Goal: Task Accomplishment & Management: Complete application form

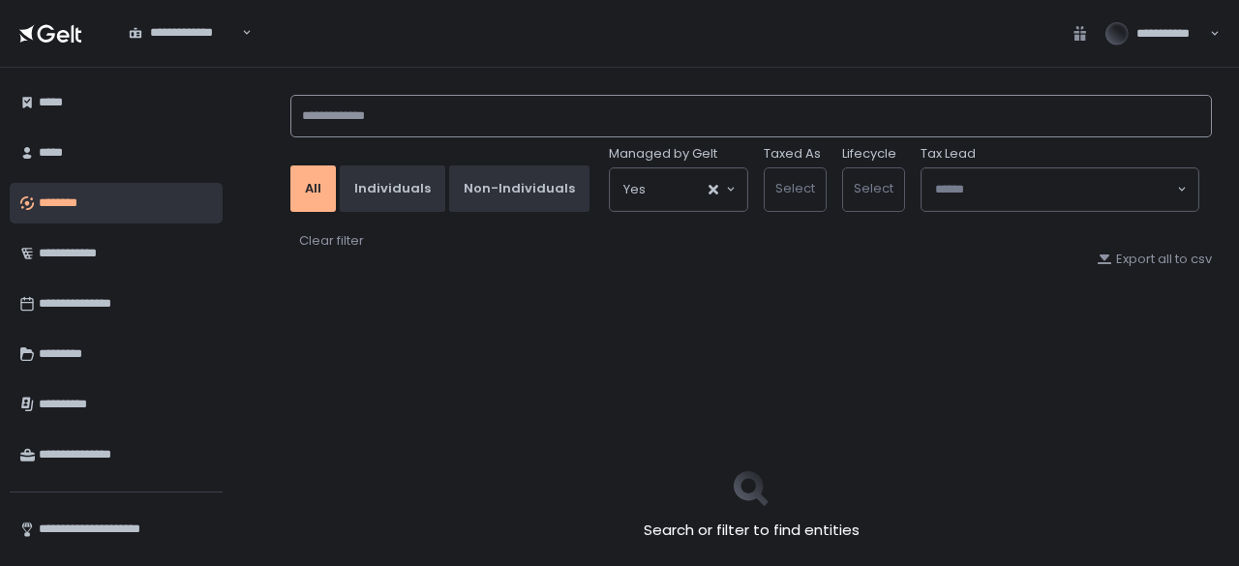
drag, startPoint x: 414, startPoint y: 100, endPoint x: 416, endPoint y: 112, distance: 12.7
click at [414, 110] on input at bounding box center [750, 116] width 921 height 43
type input "******"
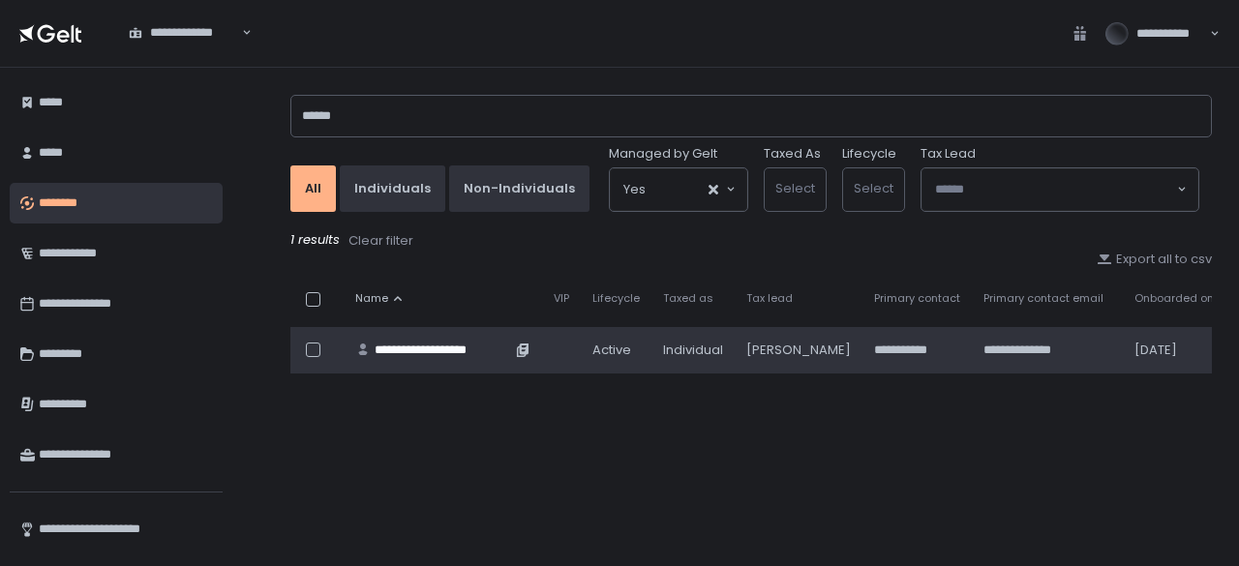
click at [474, 344] on div "**********" at bounding box center [443, 350] width 136 height 17
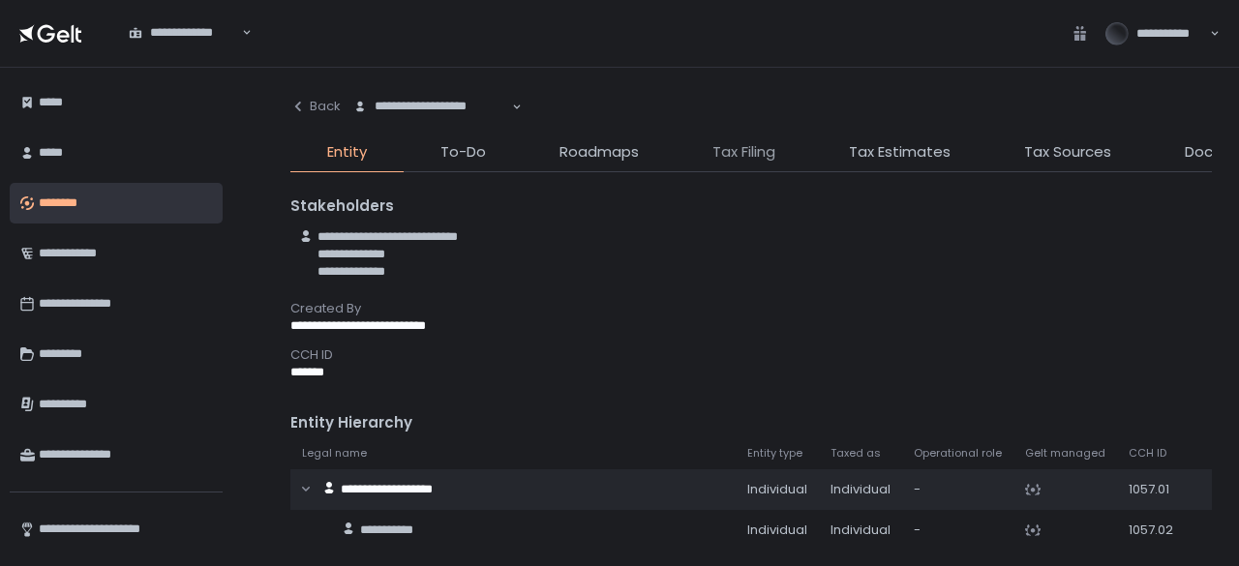
click at [722, 153] on span "Tax Filing" at bounding box center [743, 152] width 63 height 22
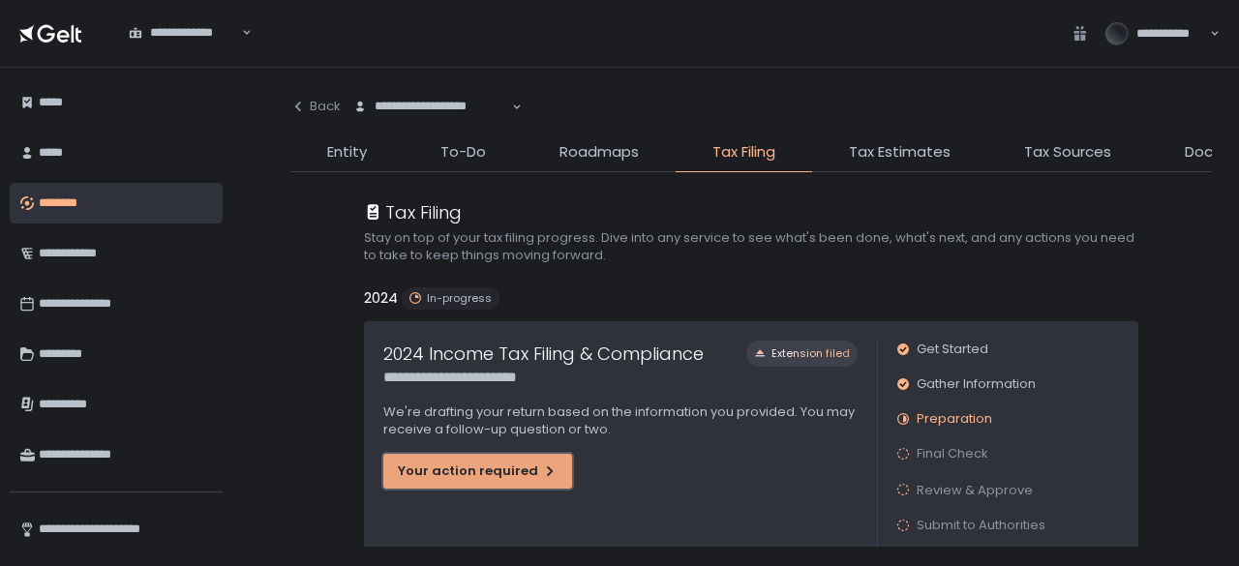
click at [477, 473] on div "Your action required" at bounding box center [478, 471] width 160 height 17
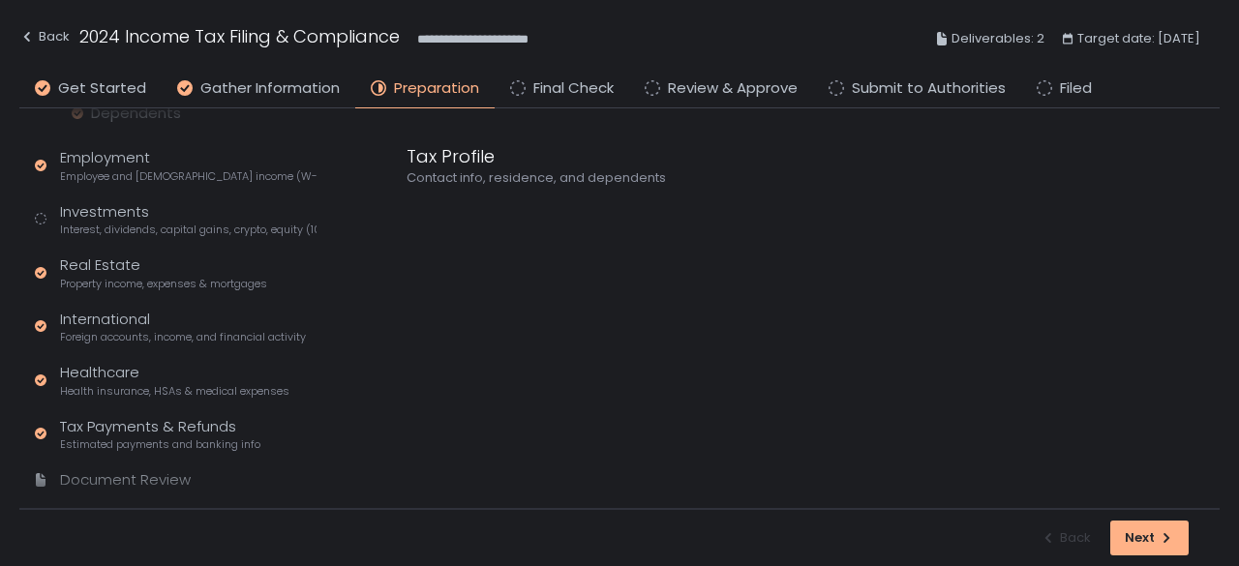
scroll to position [342, 0]
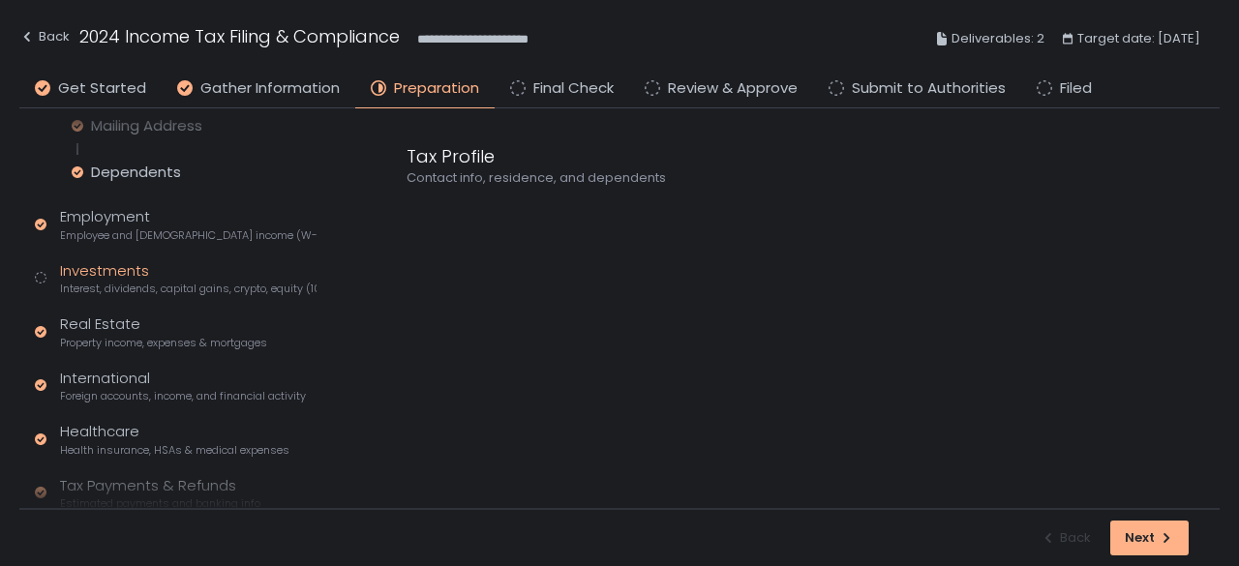
click at [85, 270] on div "Investments Interest, dividends, capital gains, crypto, equity (1099s, K-1s)" at bounding box center [188, 278] width 256 height 37
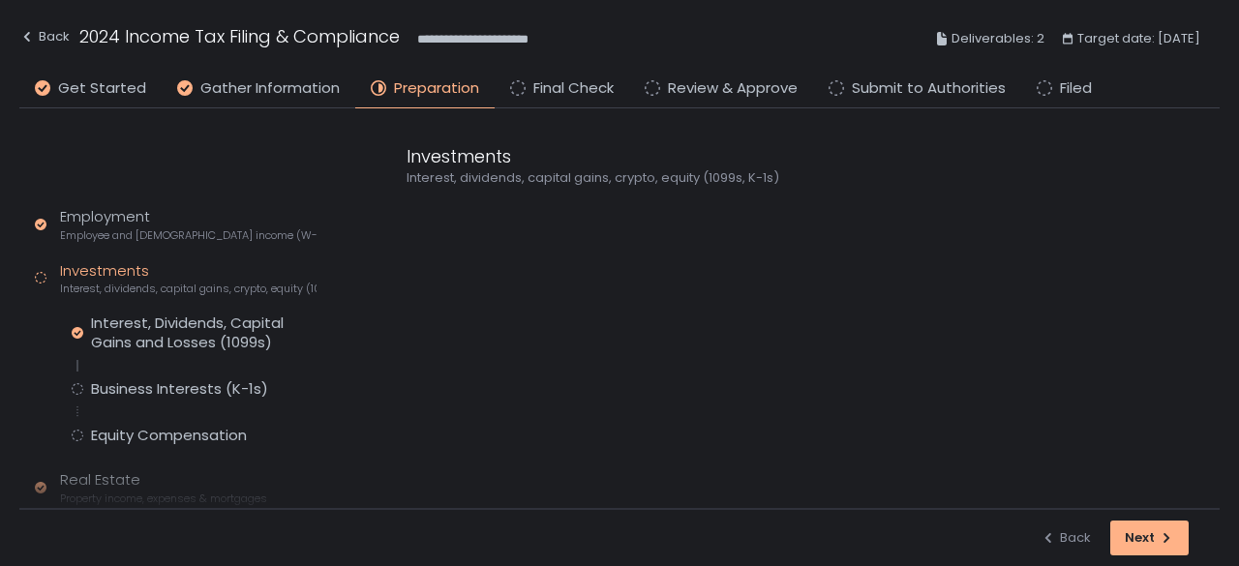
scroll to position [159, 0]
click at [166, 372] on div "Interest, Dividends, Capital Gains and Losses (1099s) Business Interests (K-1s)…" at bounding box center [194, 380] width 245 height 132
click at [171, 390] on div "Business Interests (K-1s)" at bounding box center [179, 388] width 177 height 19
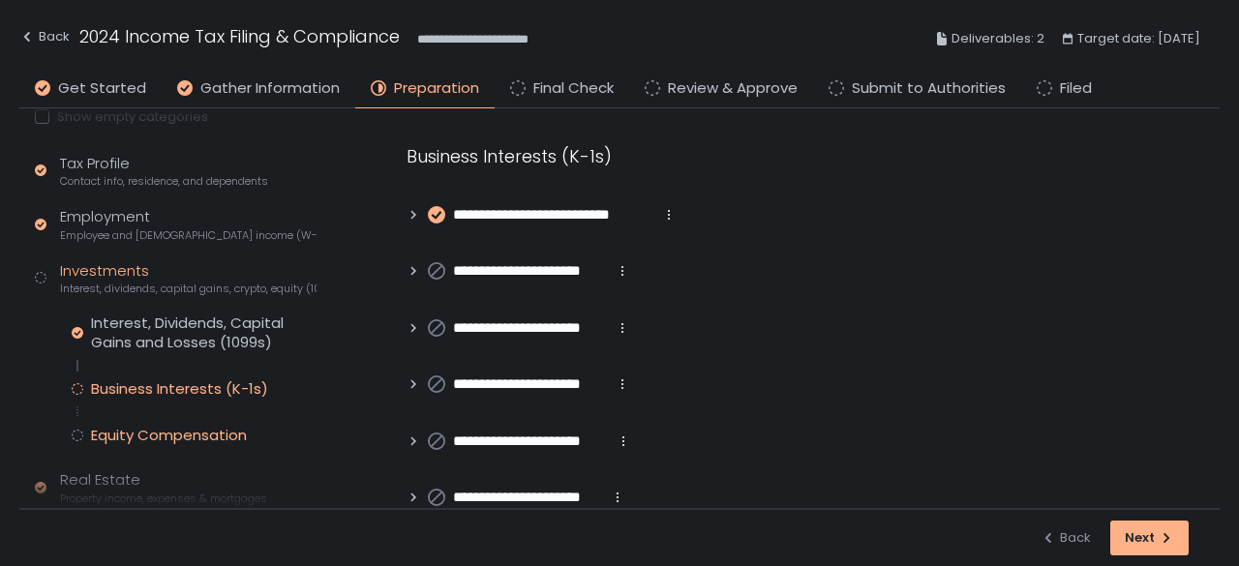
click at [134, 426] on div "Equity Compensation" at bounding box center [169, 435] width 156 height 19
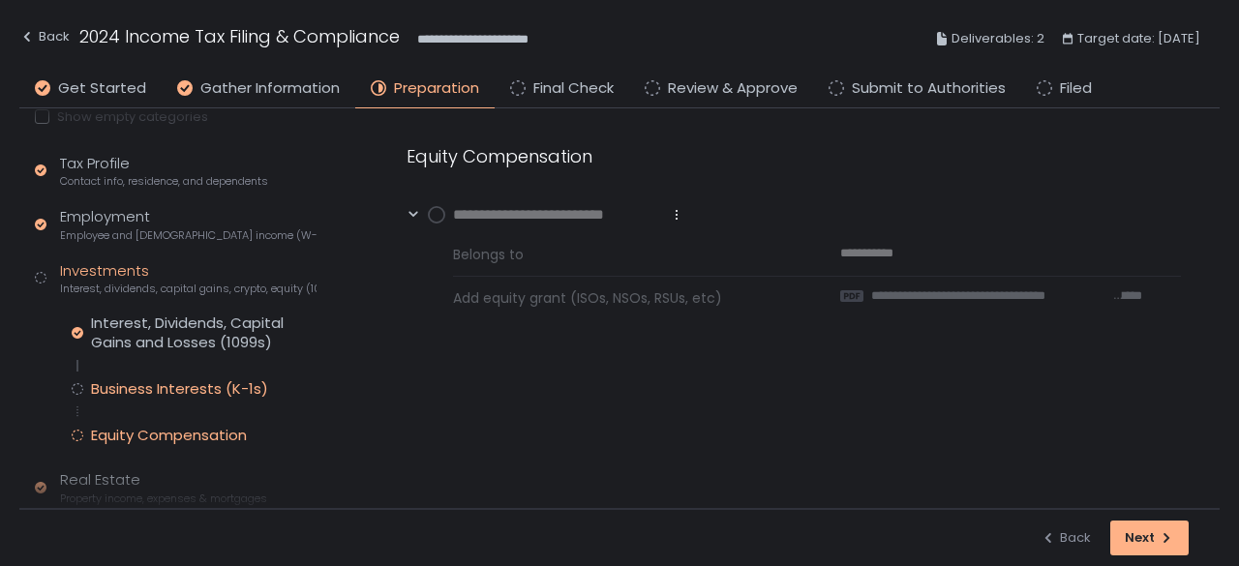
click at [172, 382] on div "Business Interests (K-1s)" at bounding box center [179, 388] width 177 height 19
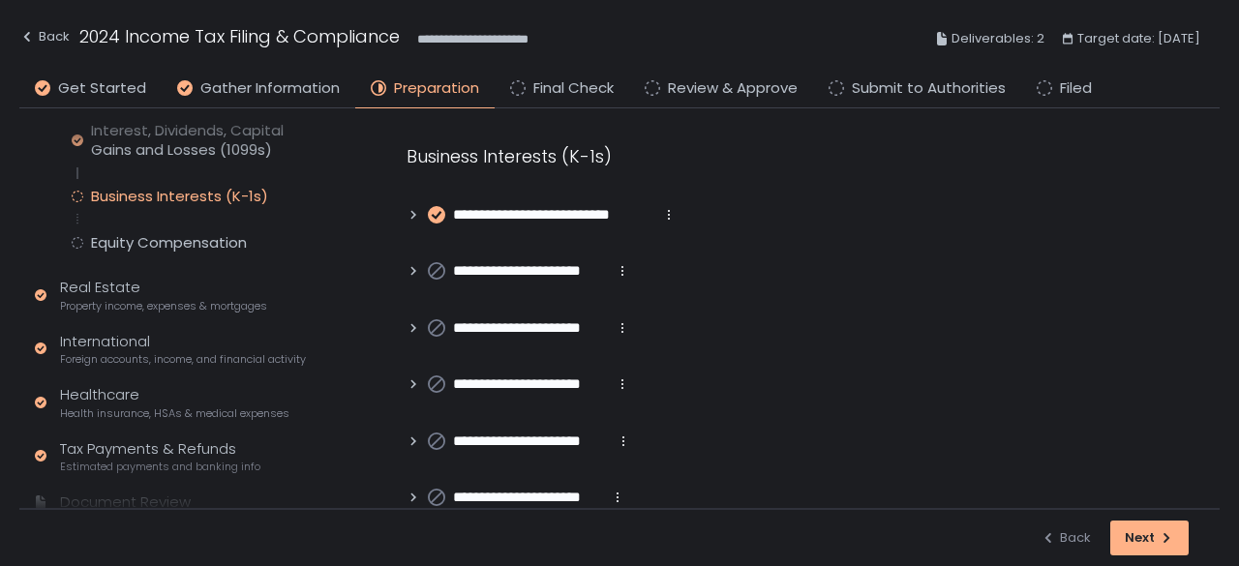
scroll to position [411, 0]
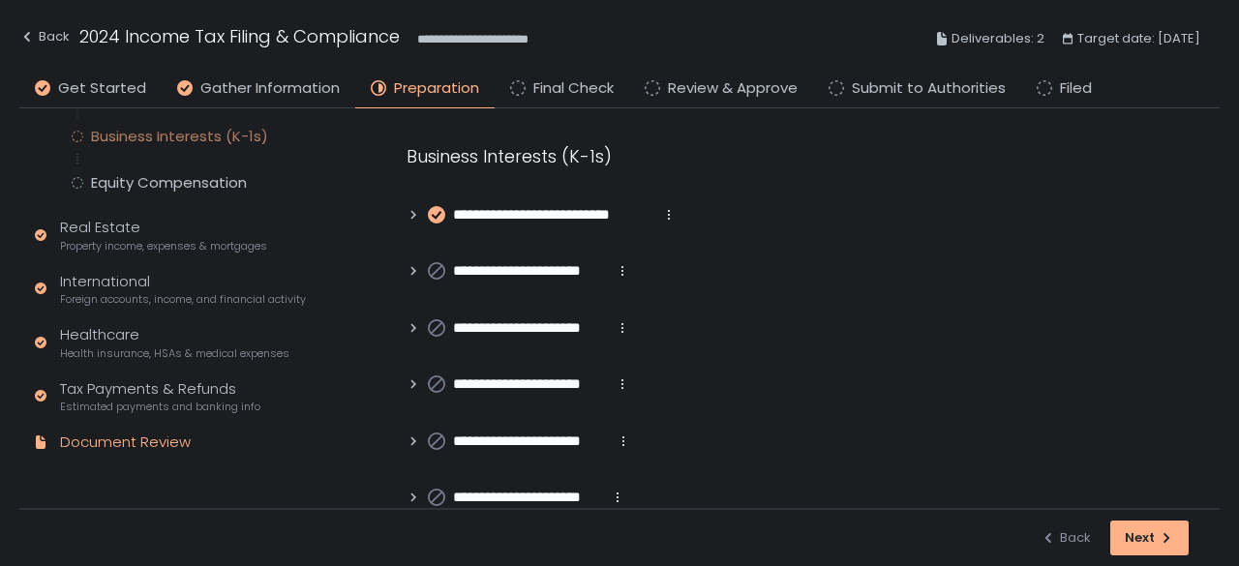
click at [161, 441] on div "Document Review" at bounding box center [125, 443] width 131 height 22
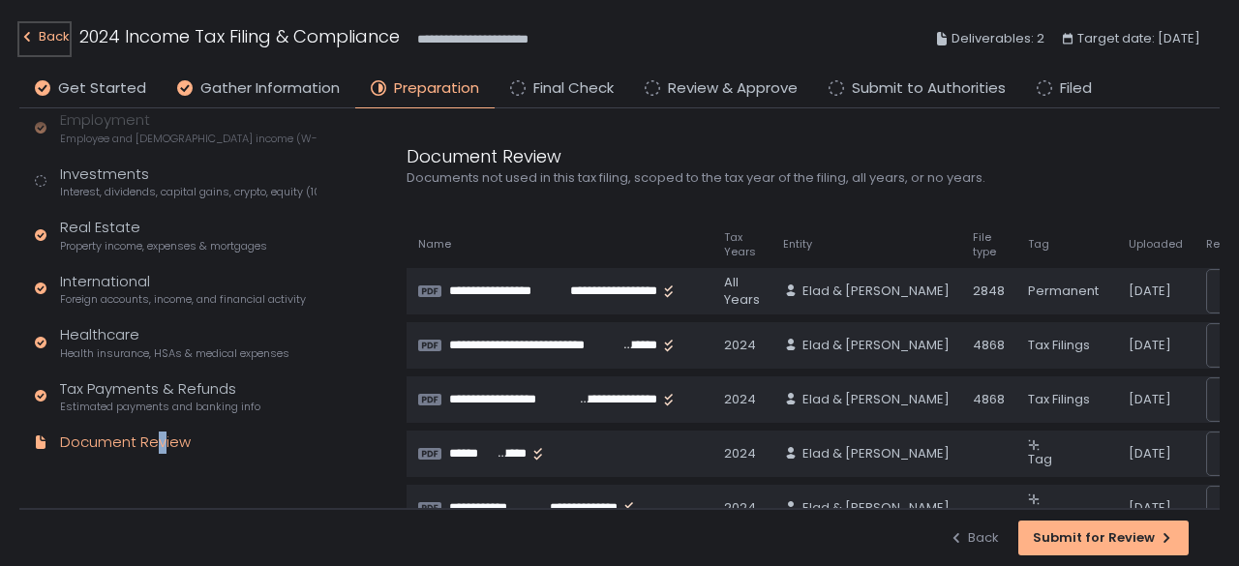
click at [59, 32] on div "Back" at bounding box center [44, 36] width 50 height 23
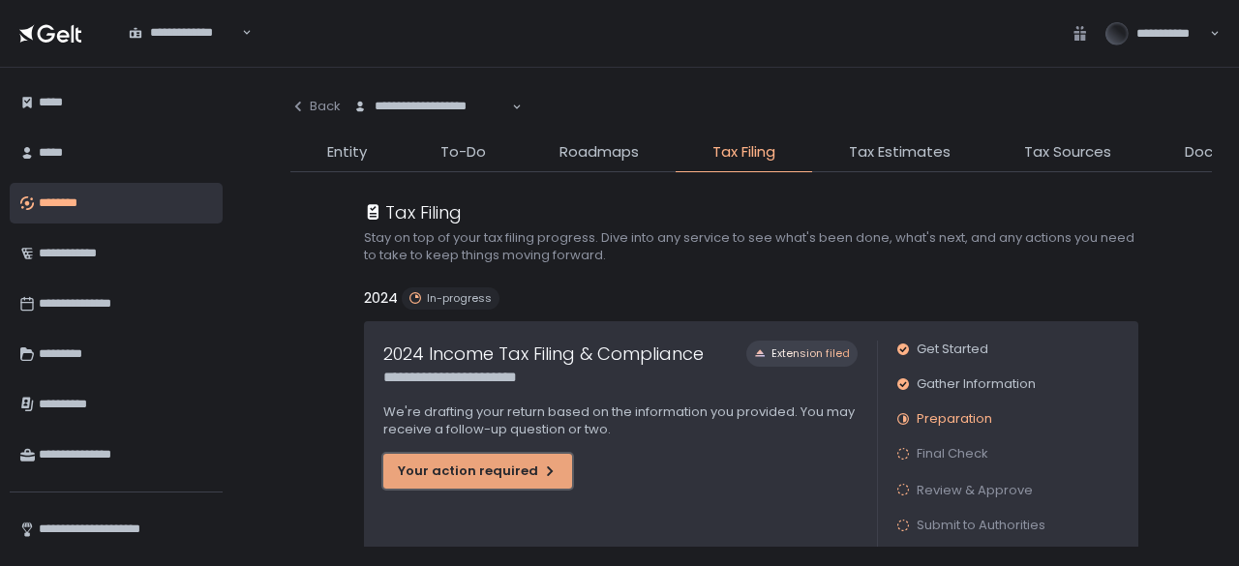
click at [504, 463] on div "Your action required" at bounding box center [478, 471] width 160 height 17
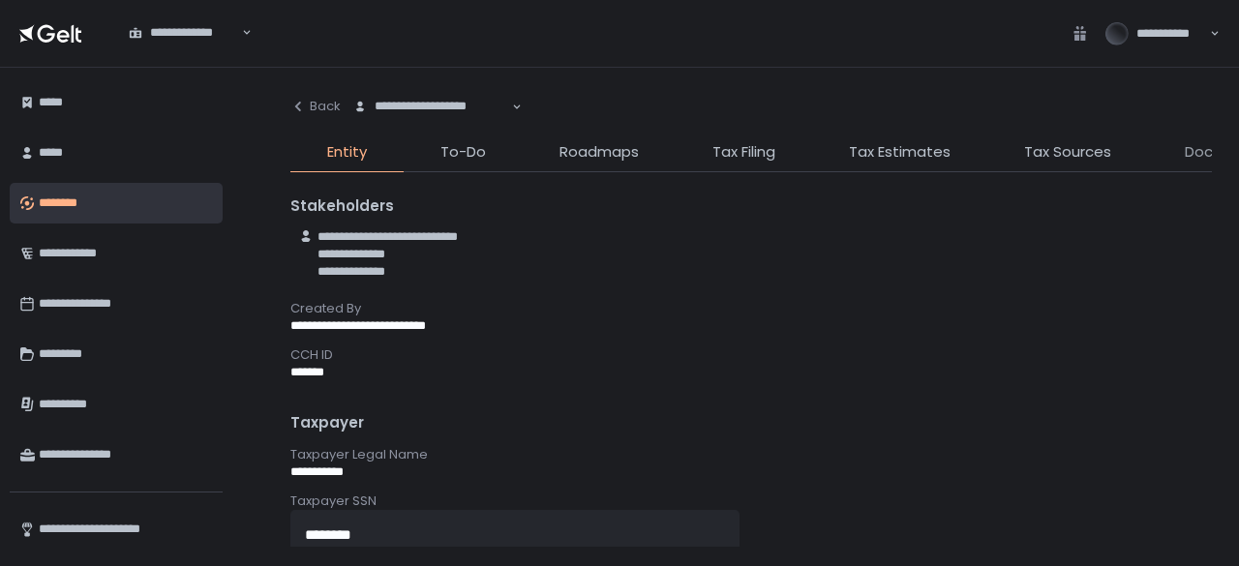
click at [1185, 150] on span "Documents" at bounding box center [1227, 152] width 84 height 22
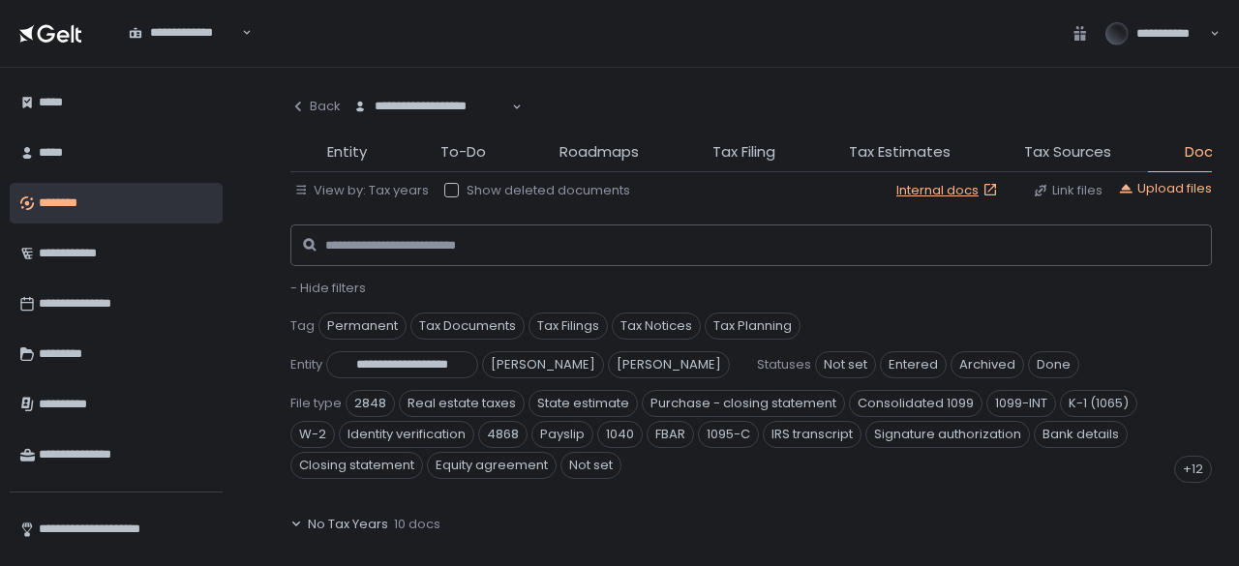
click at [350, 284] on span "- Hide filters" at bounding box center [327, 288] width 75 height 18
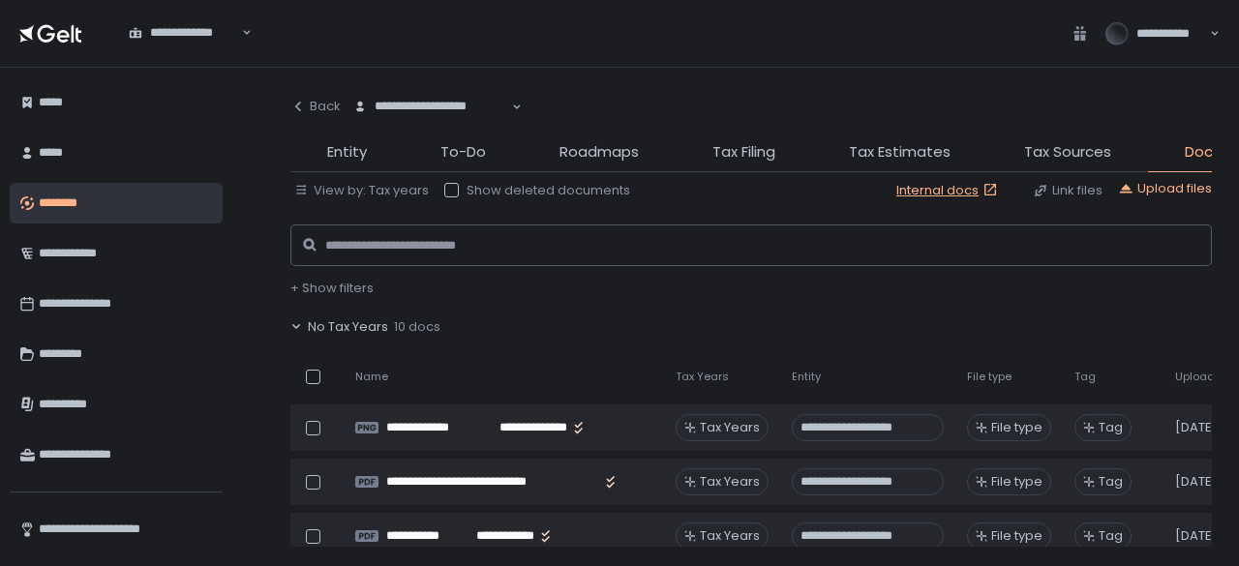
click at [361, 319] on span "No Tax Years" at bounding box center [348, 326] width 80 height 17
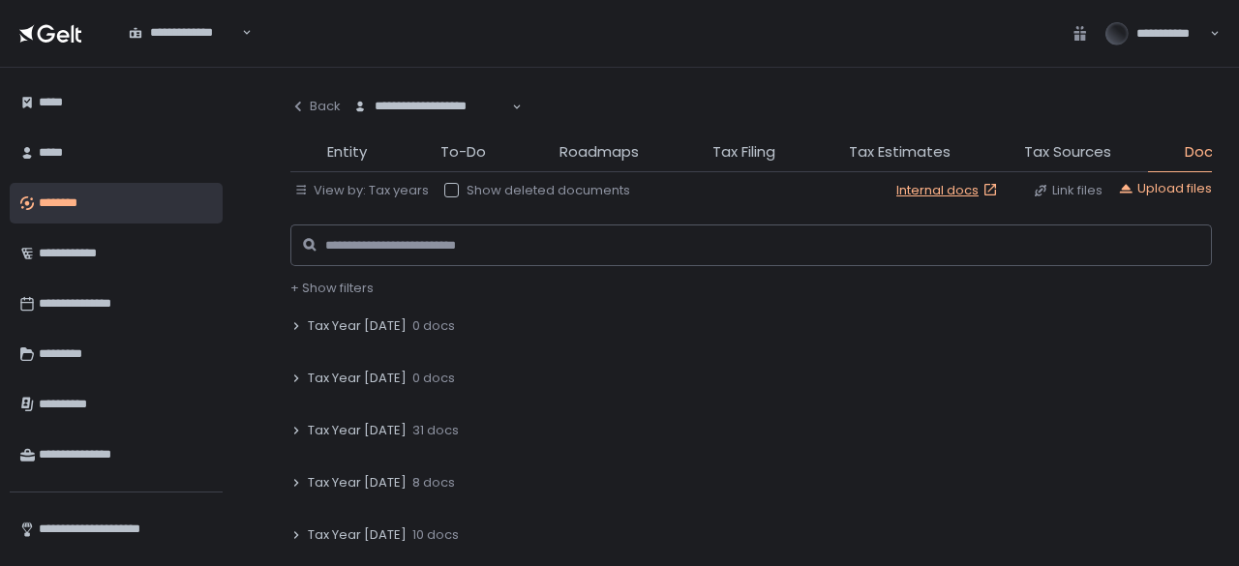
scroll to position [581, 0]
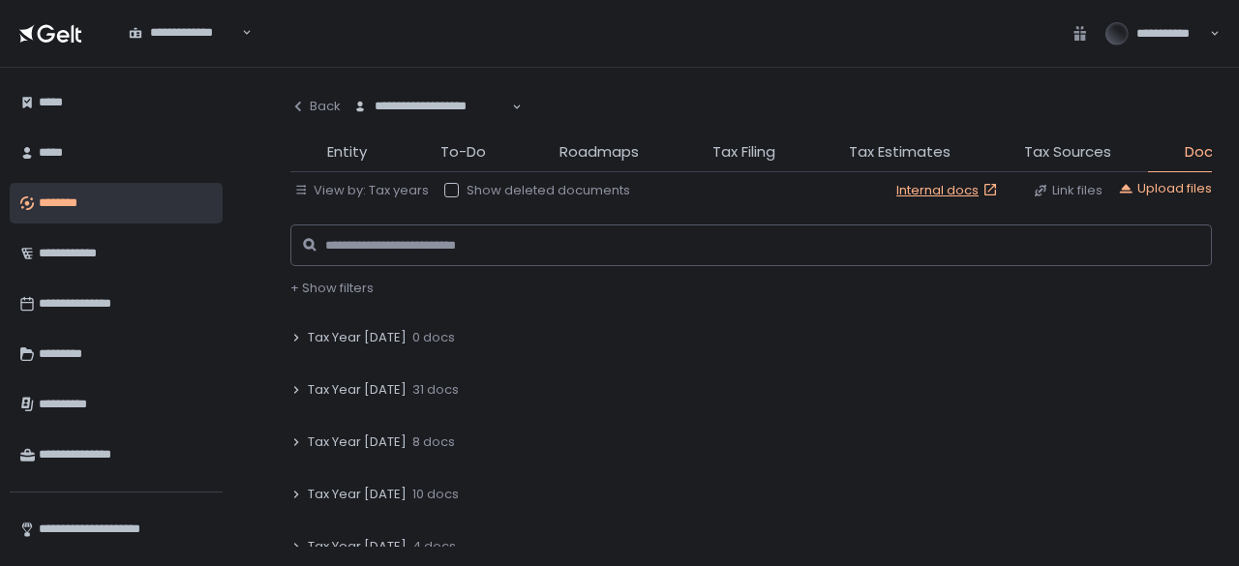
click at [369, 394] on span "Tax Year [DATE]" at bounding box center [357, 389] width 99 height 17
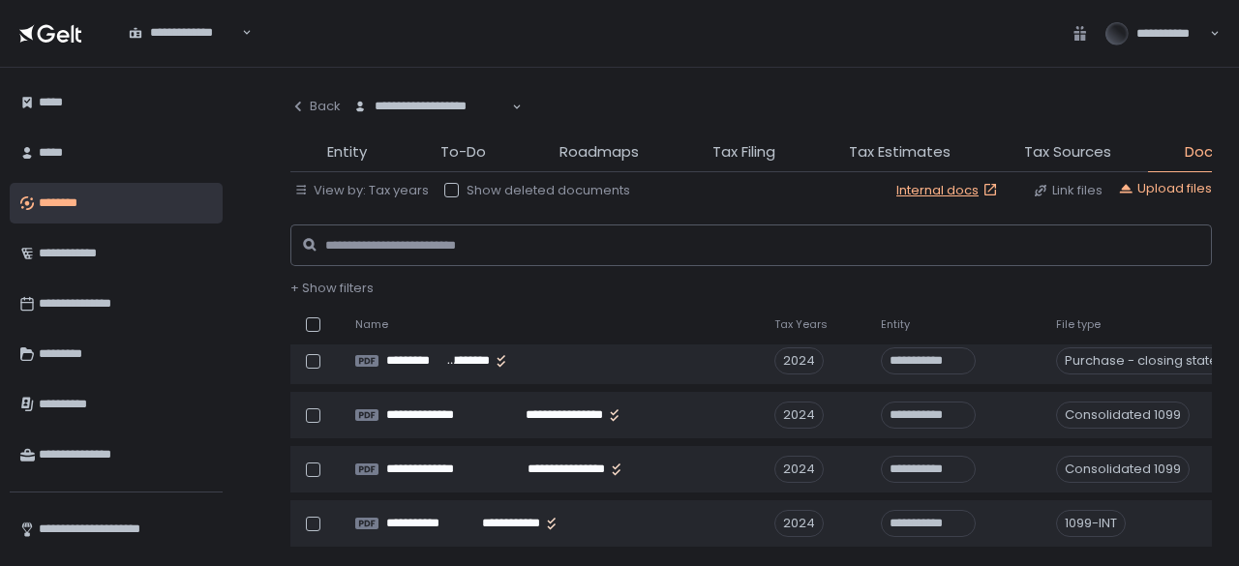
scroll to position [968, 0]
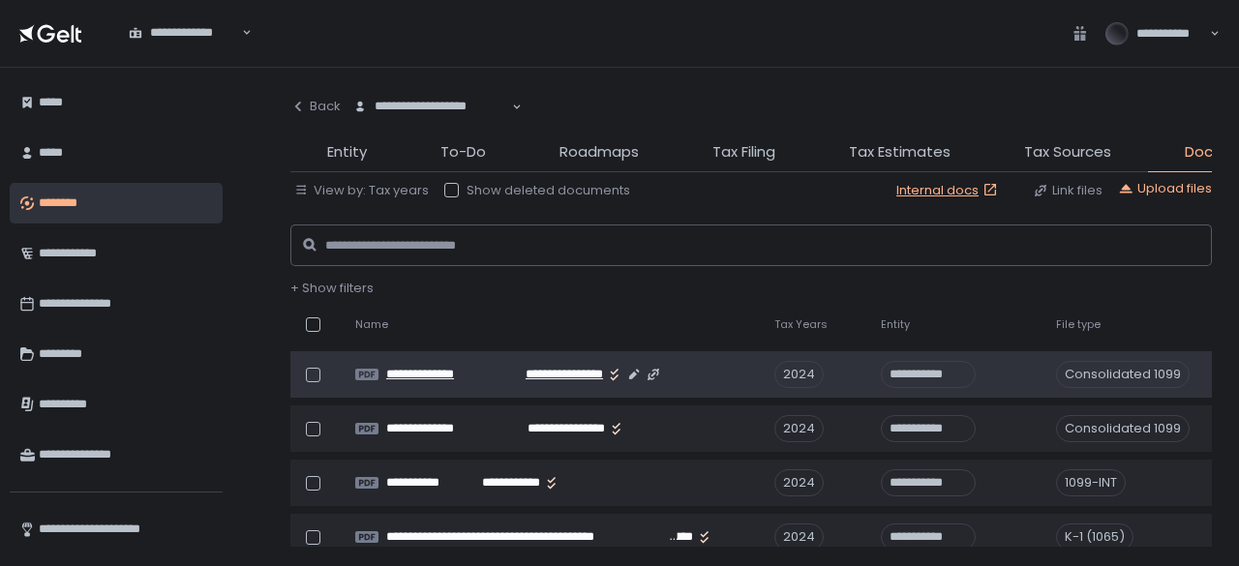
click at [540, 378] on span "**********" at bounding box center [550, 374] width 105 height 17
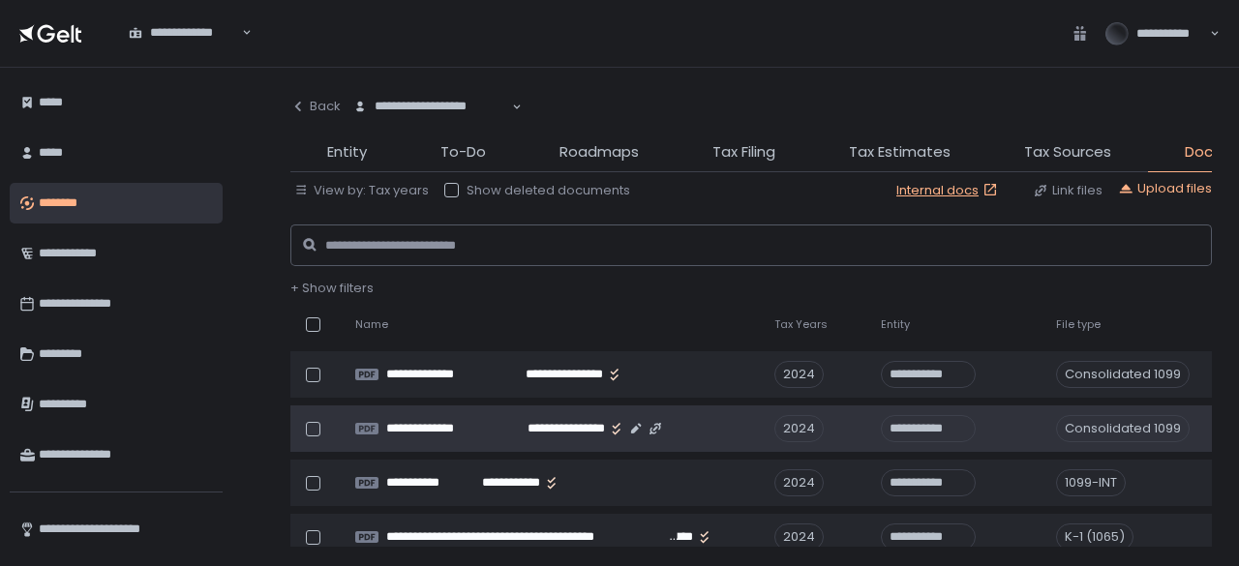
click at [513, 437] on td "**********" at bounding box center [553, 429] width 419 height 46
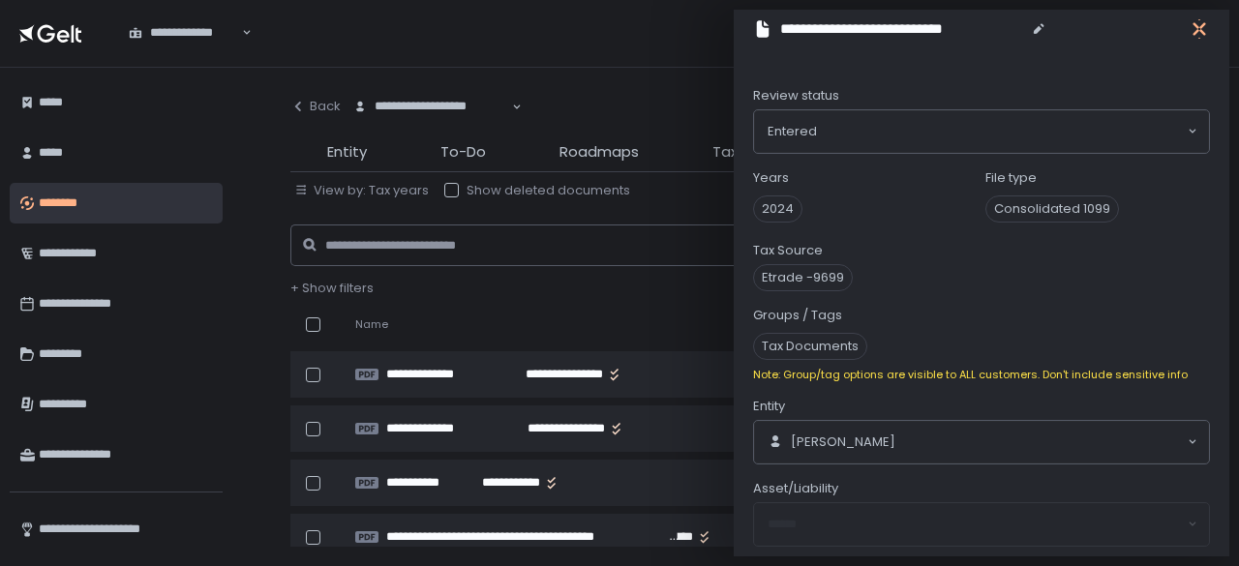
click at [1194, 22] on icon "button" at bounding box center [1198, 29] width 13 height 24
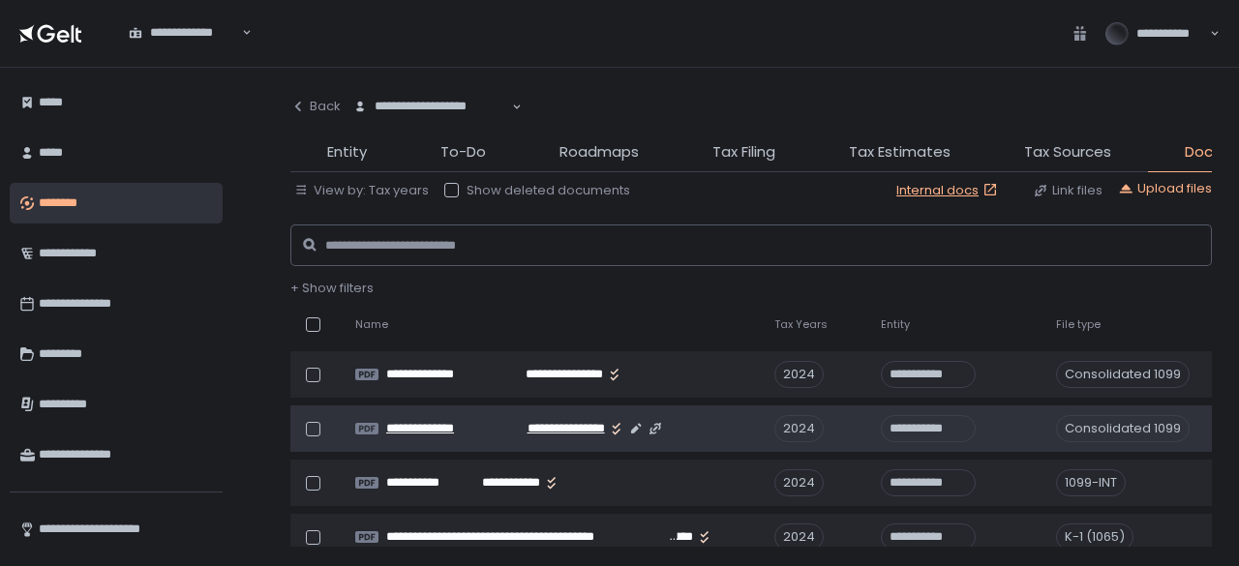
click at [489, 432] on span "**********" at bounding box center [442, 428] width 113 height 17
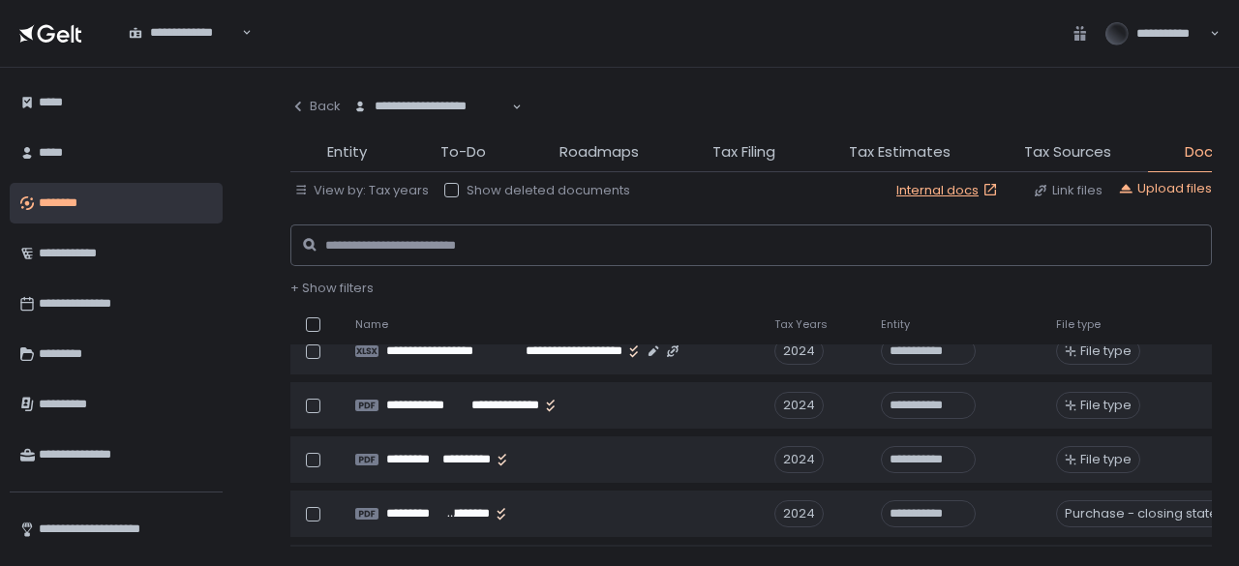
scroll to position [677, 0]
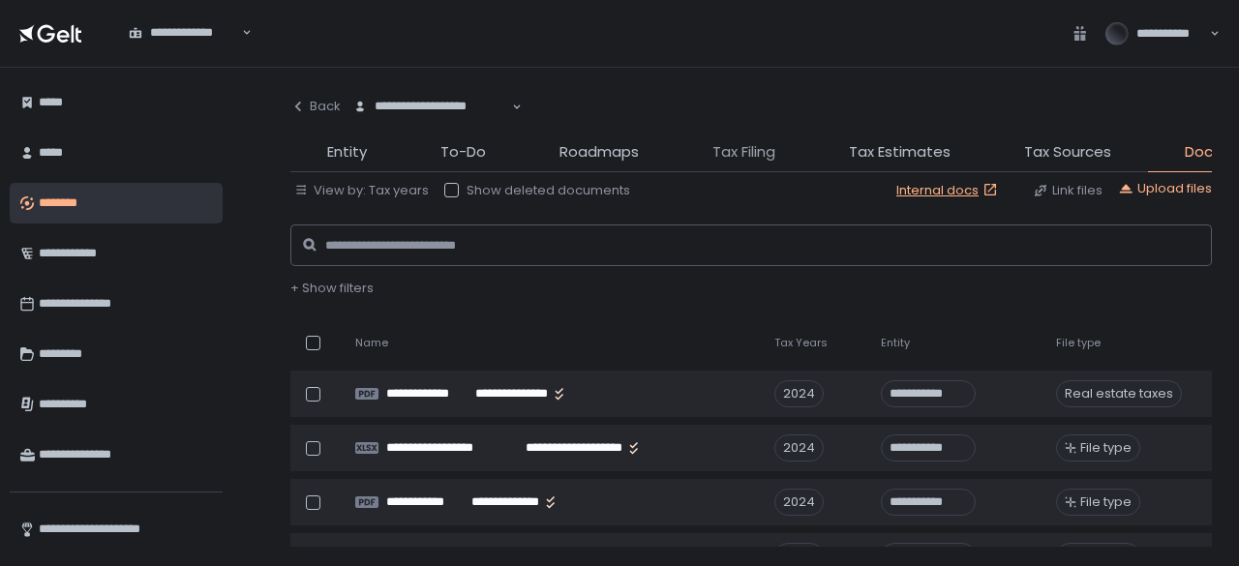
click at [730, 152] on span "Tax Filing" at bounding box center [743, 152] width 63 height 22
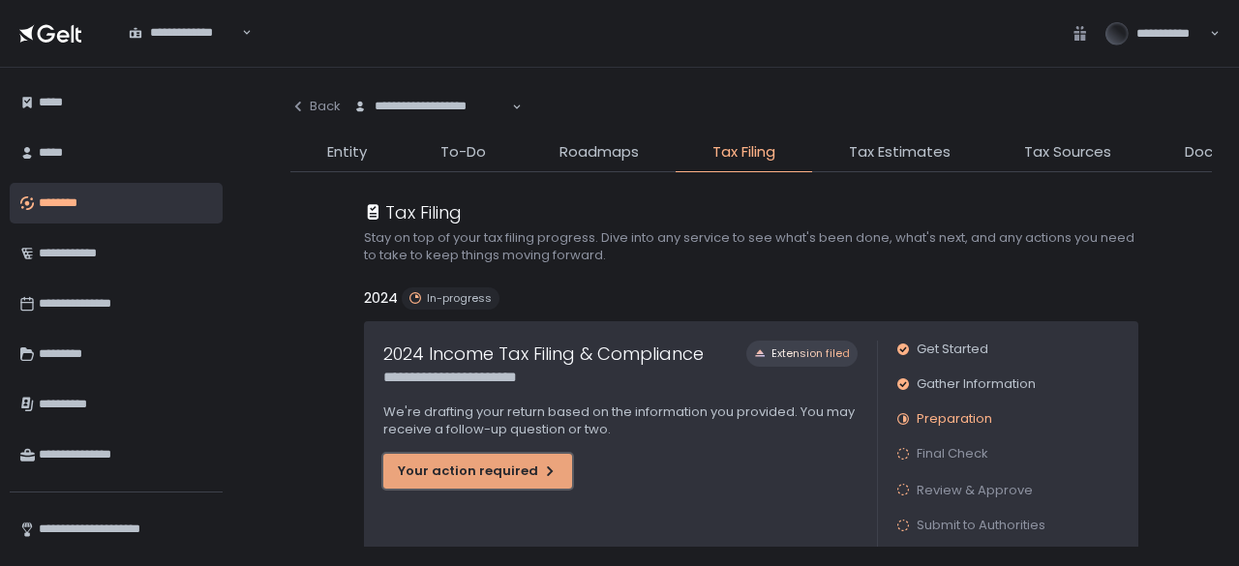
click at [503, 466] on div "Your action required" at bounding box center [478, 471] width 160 height 17
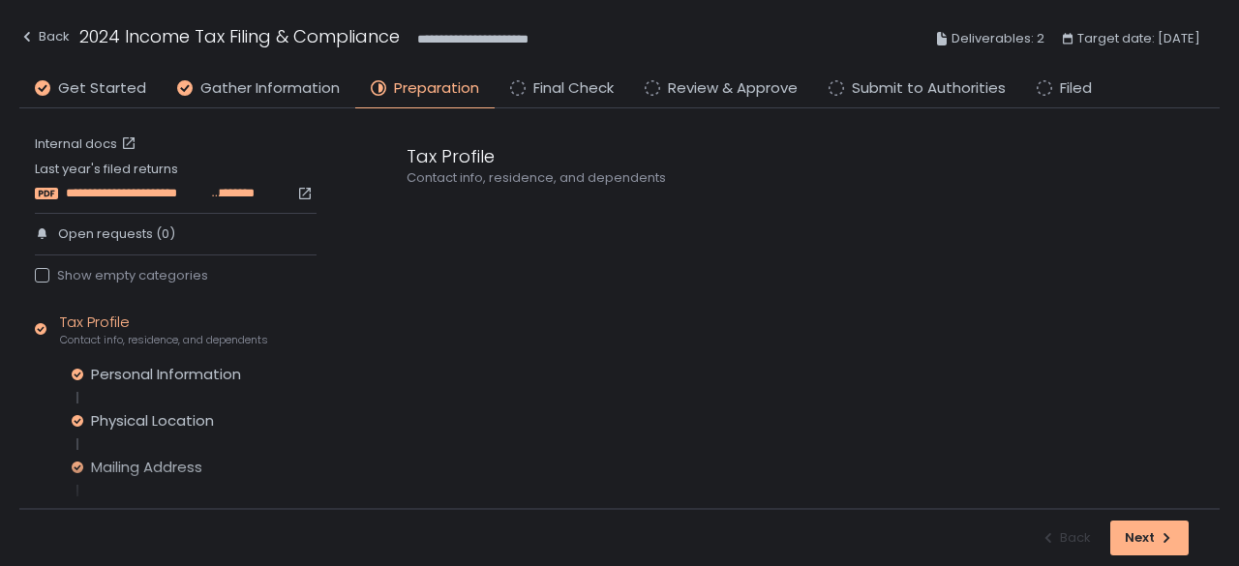
click at [110, 186] on span "**********" at bounding box center [137, 193] width 142 height 17
click at [75, 144] on link "Internal docs" at bounding box center [87, 143] width 105 height 17
click at [110, 323] on div "Tax Profile Contact info, residence, and dependents" at bounding box center [164, 330] width 208 height 37
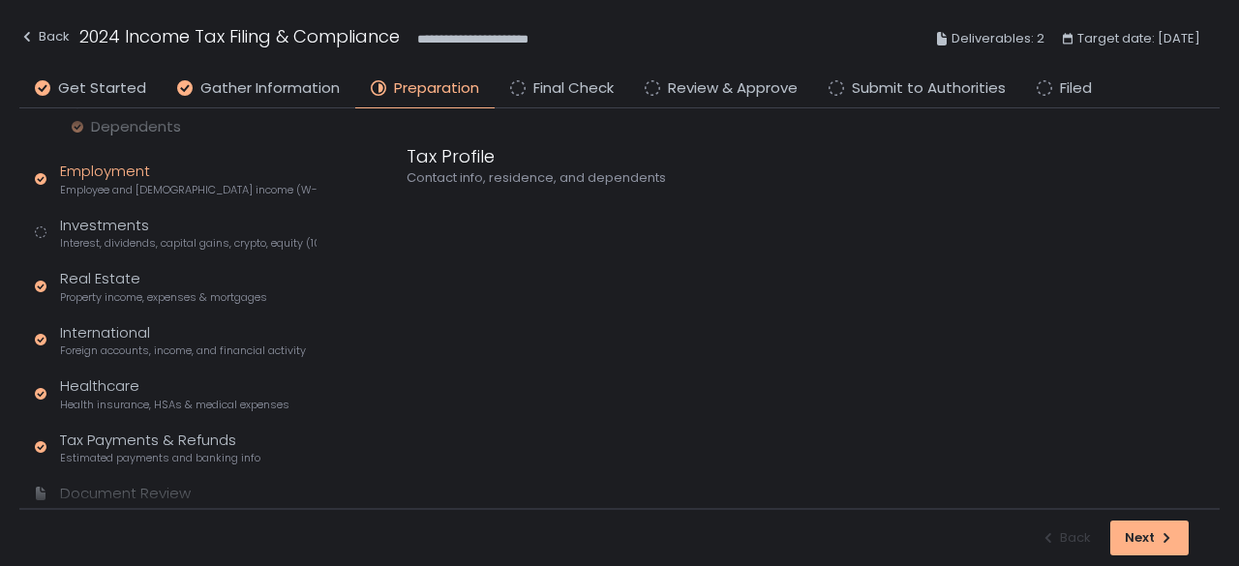
click at [122, 176] on div "Employment Employee and [DEMOGRAPHIC_DATA] income (W-2s)" at bounding box center [188, 179] width 256 height 37
click at [413, 233] on icon at bounding box center [413, 233] width 14 height 14
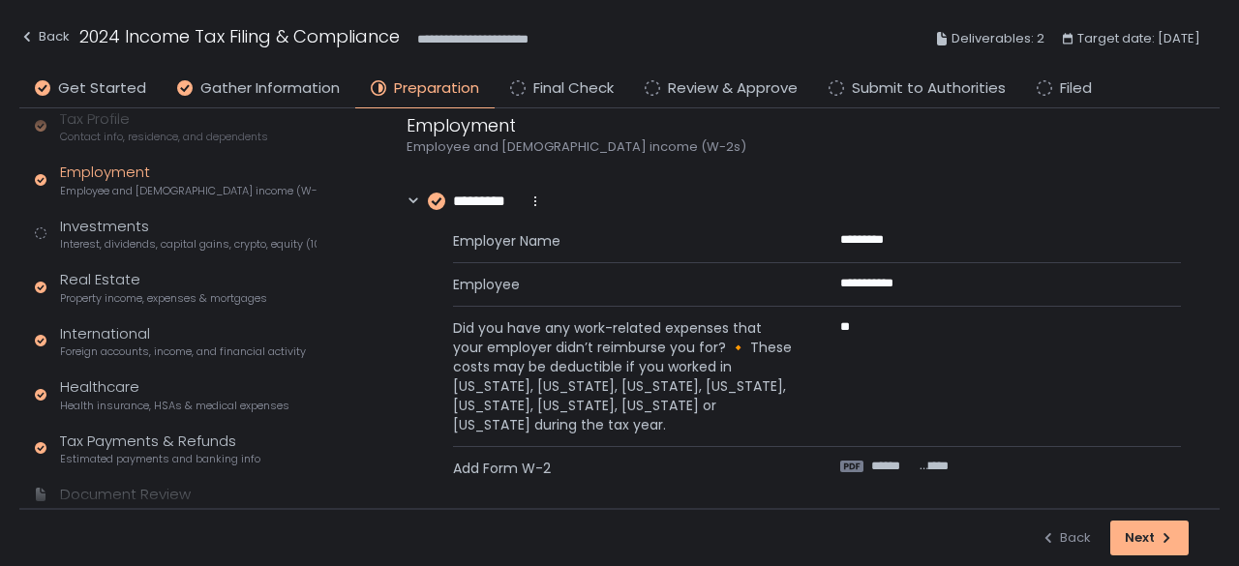
scroll to position [45, 0]
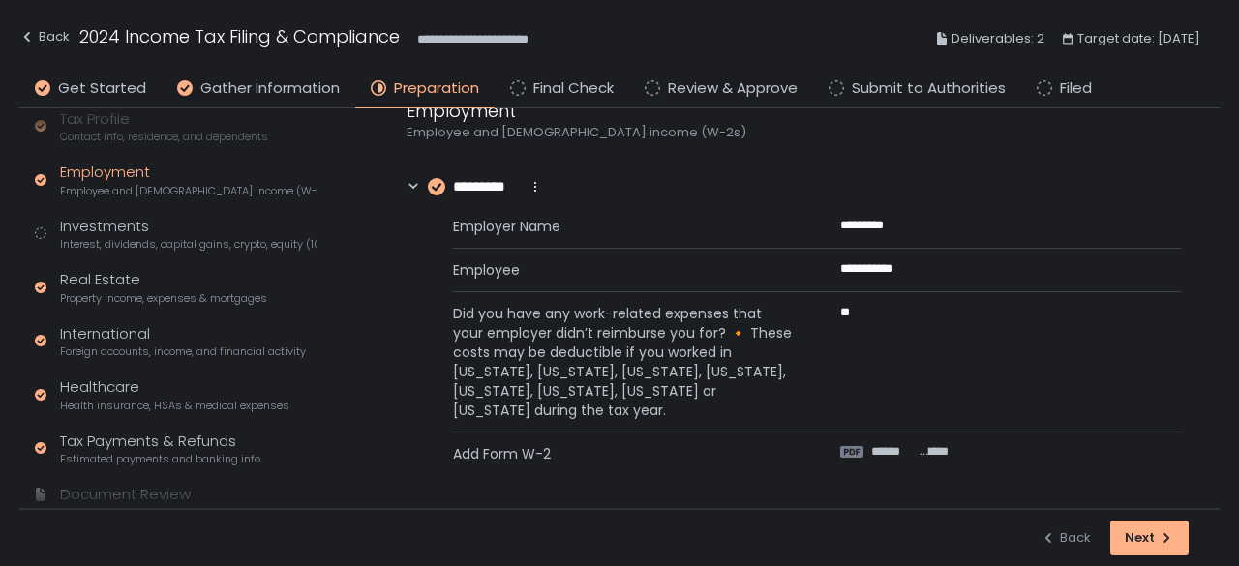
click at [912, 458] on span "******" at bounding box center [893, 451] width 45 height 17
click at [407, 181] on icon at bounding box center [413, 187] width 14 height 14
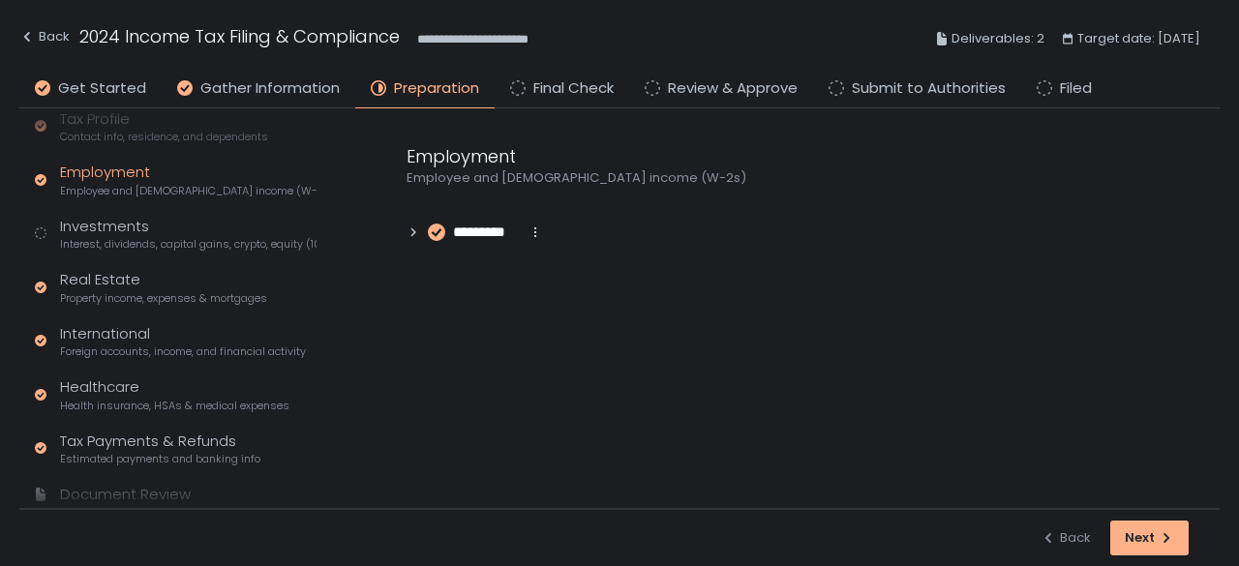
scroll to position [0, 0]
click at [122, 216] on div "Investments Interest, dividends, capital gains, crypto, equity (1099s, K-1s)" at bounding box center [188, 234] width 256 height 37
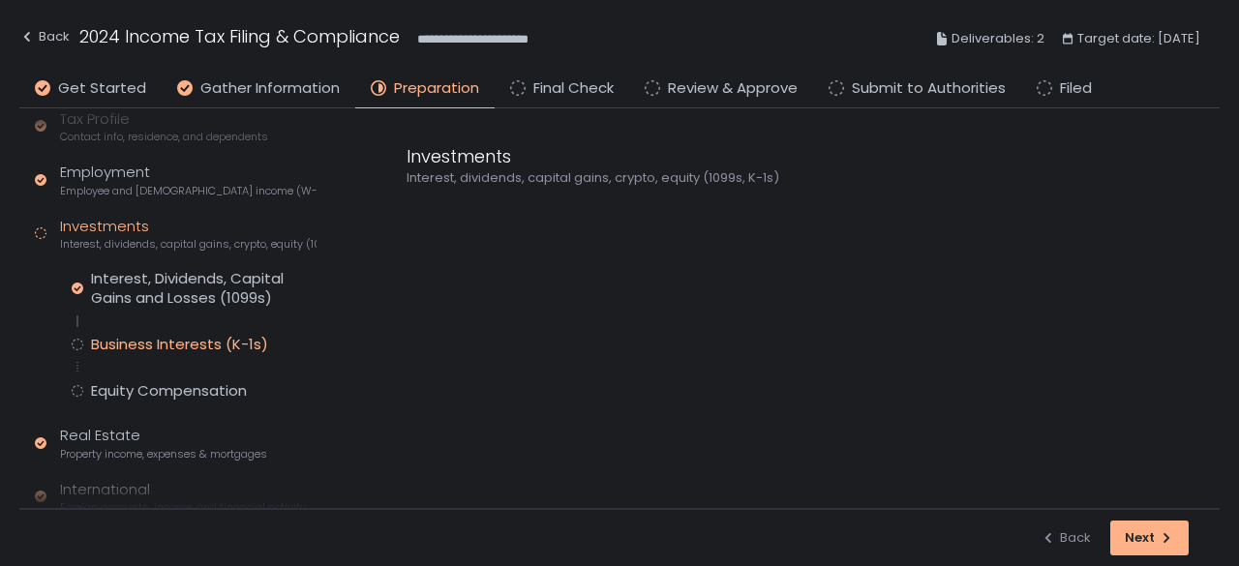
click at [142, 347] on div "Business Interests (K-1s)" at bounding box center [179, 344] width 177 height 19
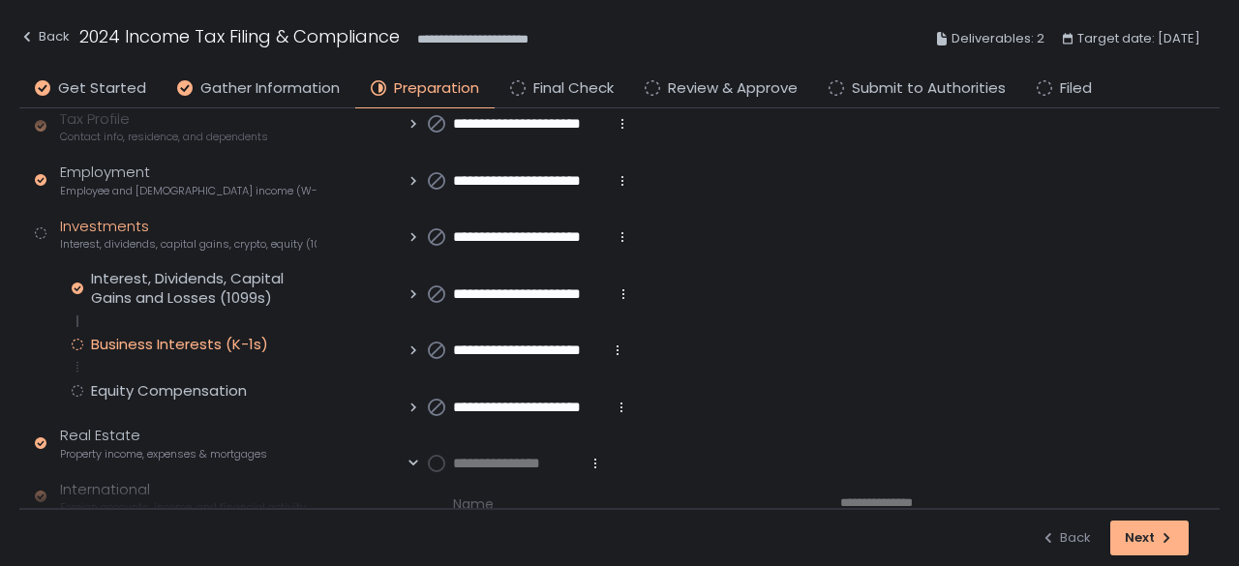
scroll to position [371, 0]
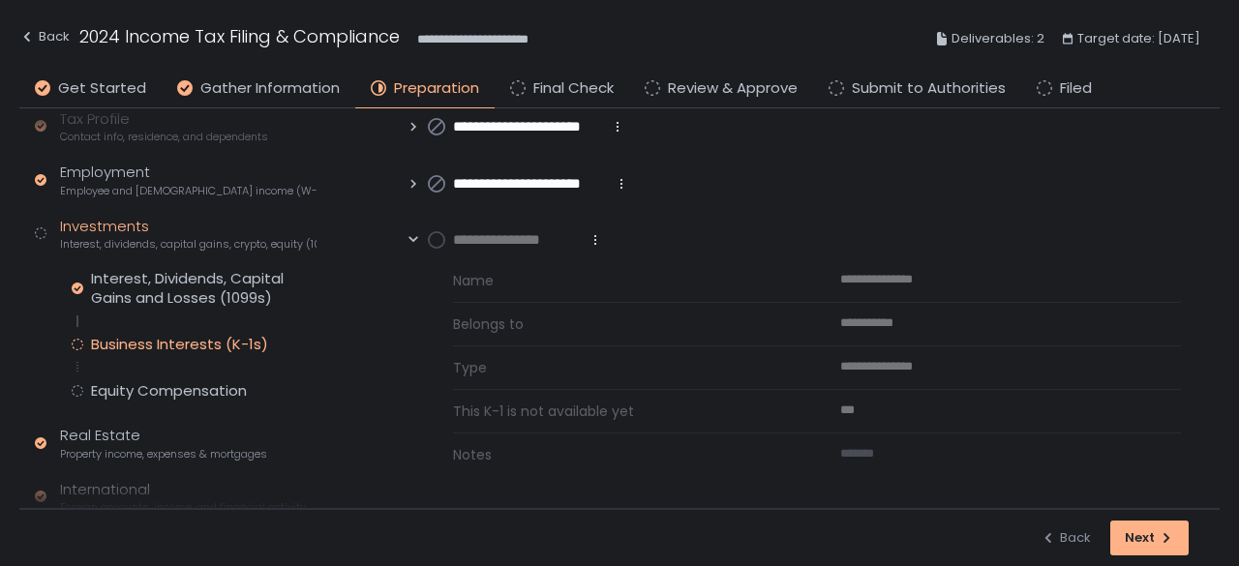
click at [434, 235] on circle at bounding box center [436, 239] width 15 height 15
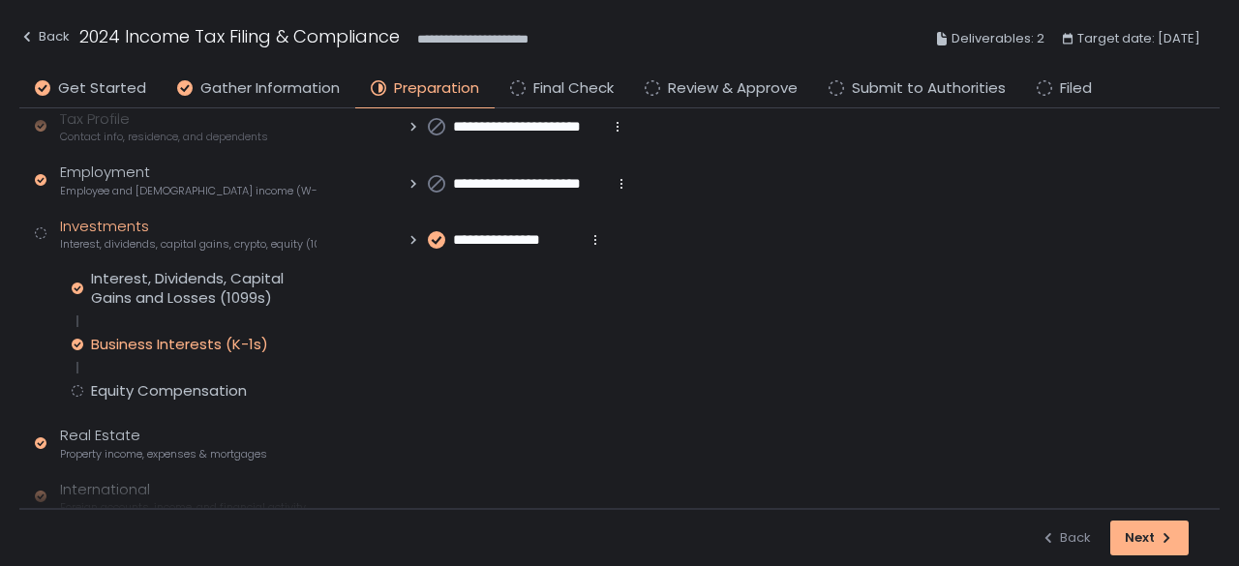
scroll to position [148, 0]
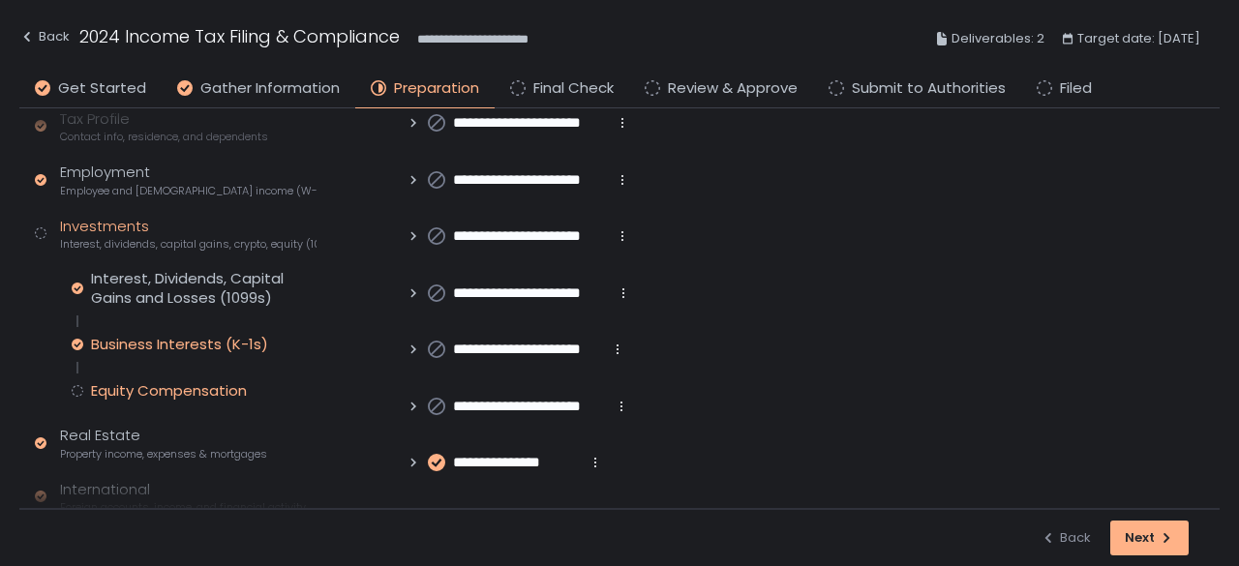
click at [216, 390] on div "Equity Compensation" at bounding box center [169, 390] width 156 height 19
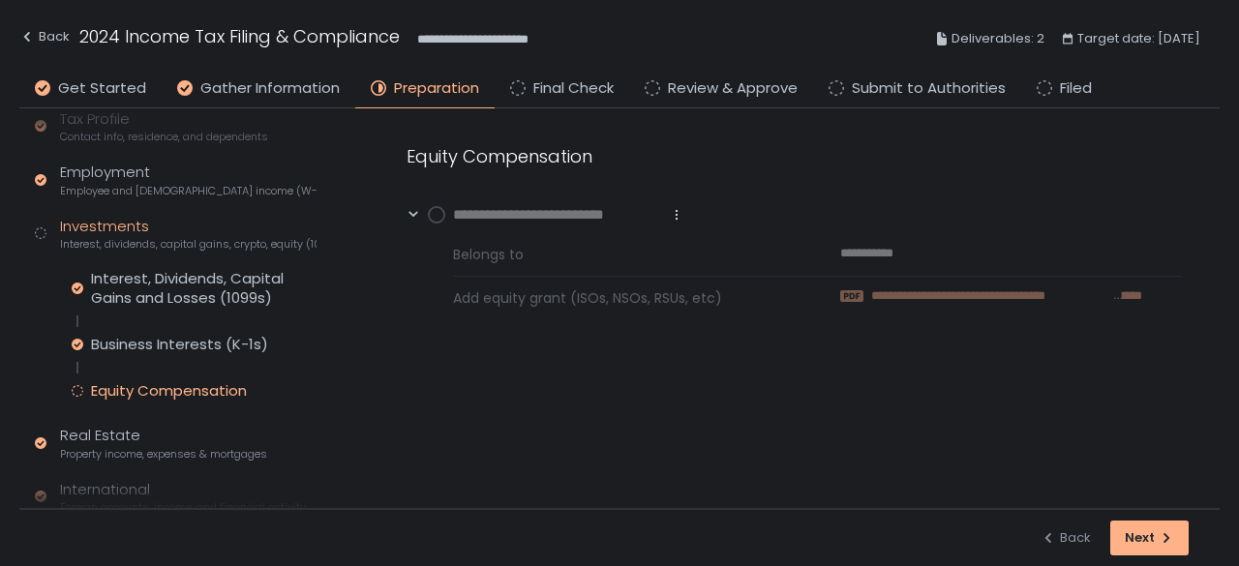
click at [917, 292] on span "**********" at bounding box center [991, 295] width 241 height 17
click at [440, 212] on circle at bounding box center [436, 214] width 15 height 15
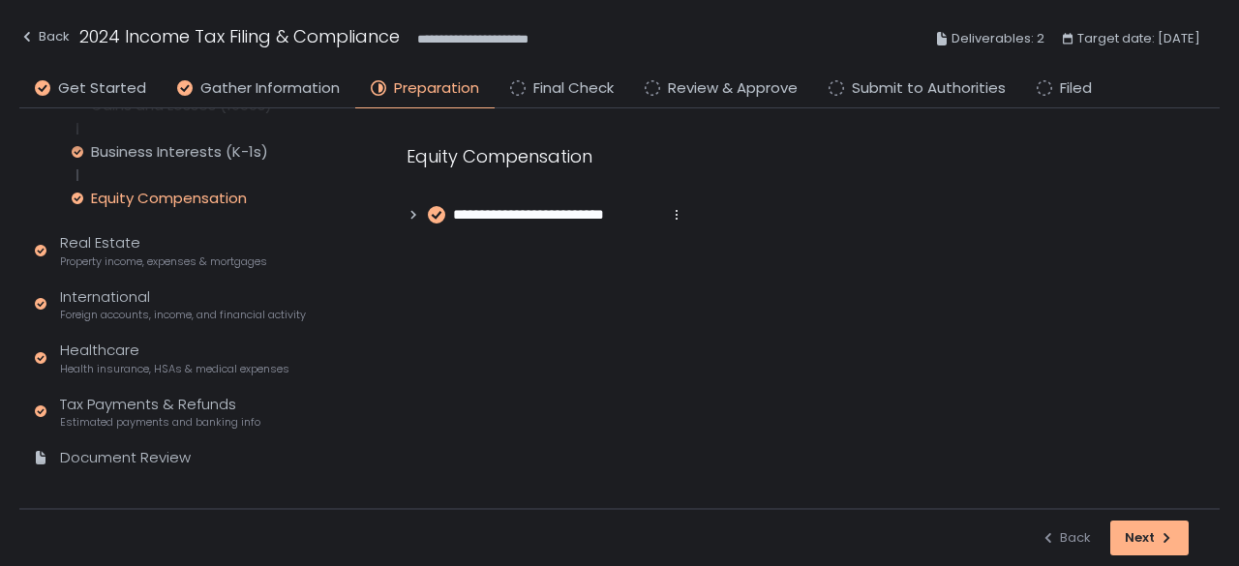
scroll to position [411, 0]
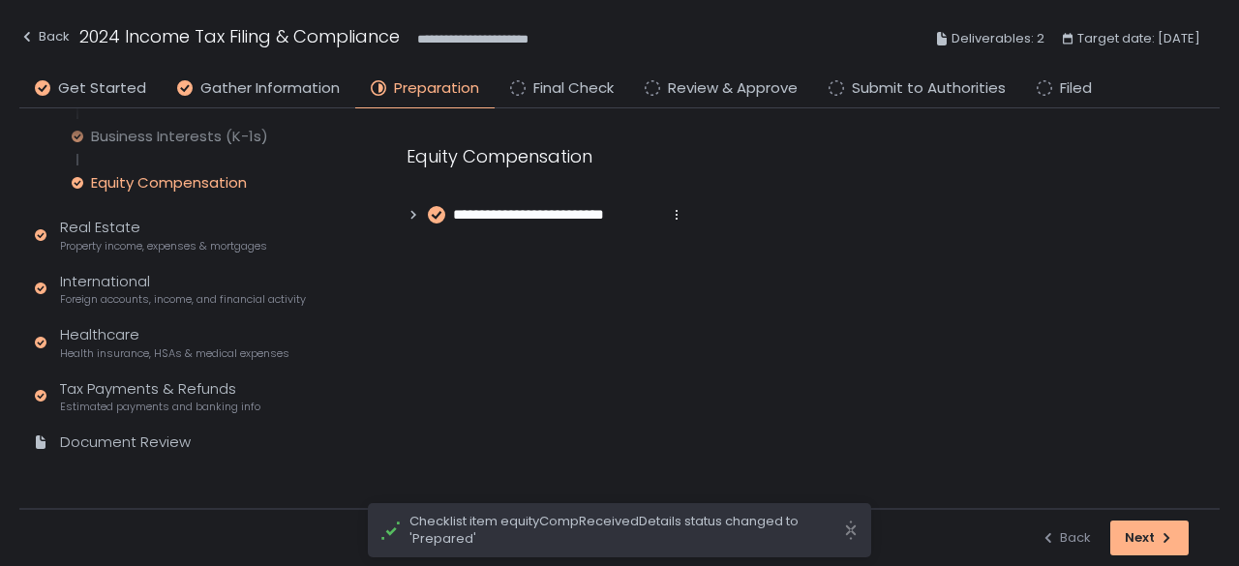
click at [122, 212] on div "Tax Profile Contact info, residence, and dependents Employment Employee and [DE…" at bounding box center [176, 185] width 282 height 571
click at [118, 234] on div "Real Estate Property income, expenses & mortgages" at bounding box center [163, 235] width 207 height 37
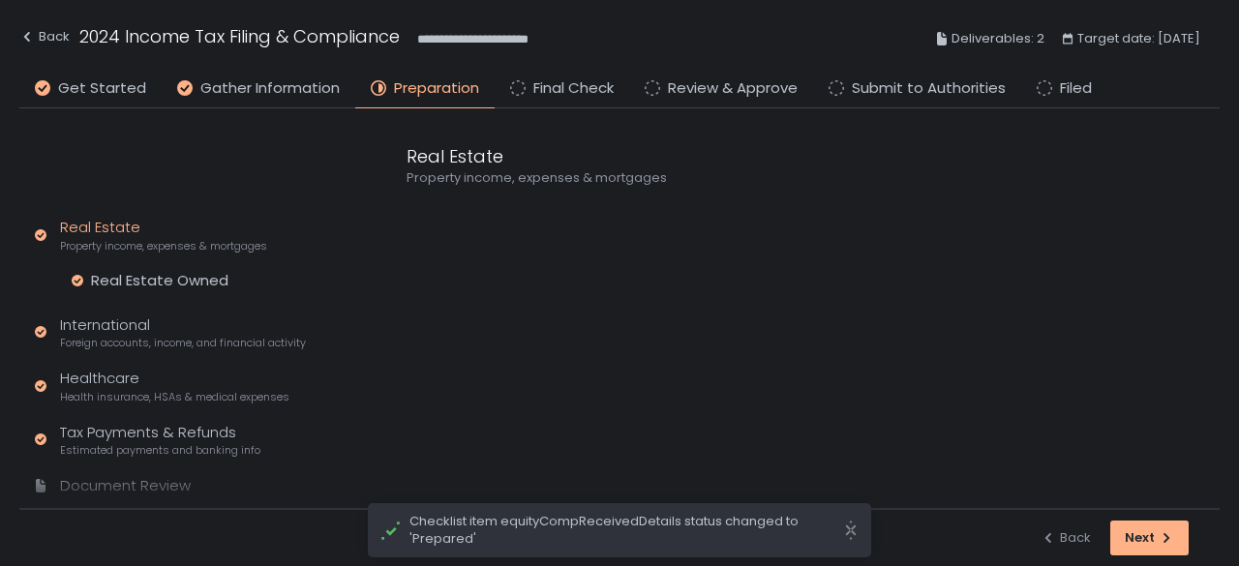
scroll to position [256, 0]
click at [135, 267] on div "Tax Profile Contact info, residence, and dependents Employment Employee and [DE…" at bounding box center [176, 285] width 282 height 459
click at [134, 278] on div "Real Estate Owned" at bounding box center [159, 280] width 137 height 19
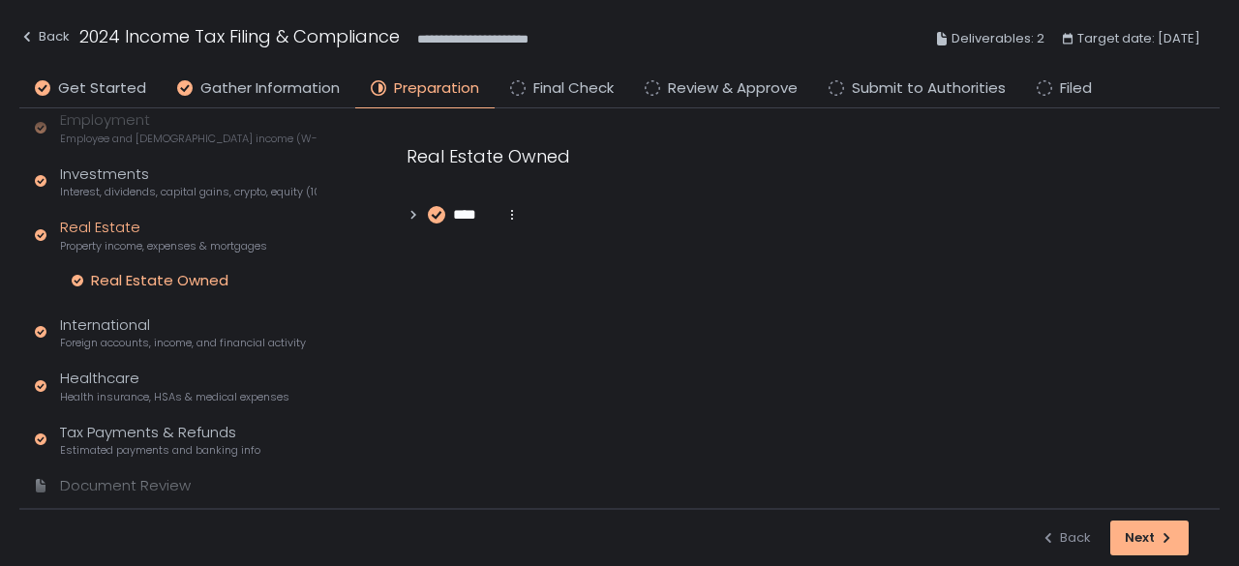
click at [120, 351] on div "Tax Profile Contact info, residence, and dependents Employment Employee and [DE…" at bounding box center [176, 285] width 282 height 459
click at [133, 336] on span "Foreign accounts, income, and financial activity" at bounding box center [183, 343] width 246 height 15
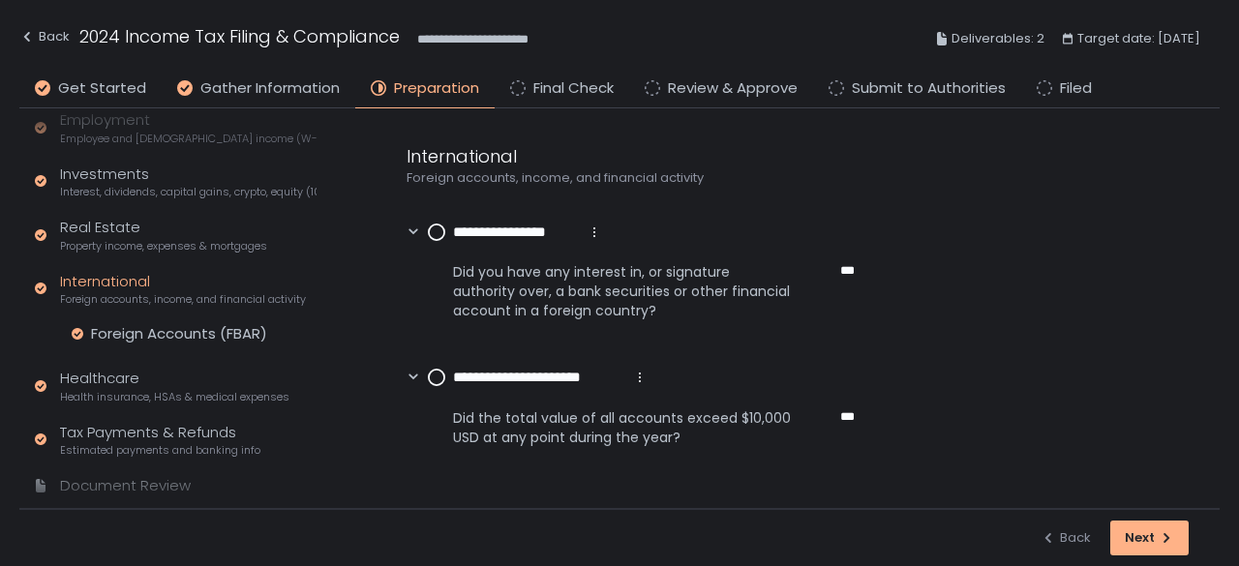
click at [172, 321] on div "Tax Profile Contact info, residence, and dependents Employment Employee and [DE…" at bounding box center [176, 285] width 282 height 459
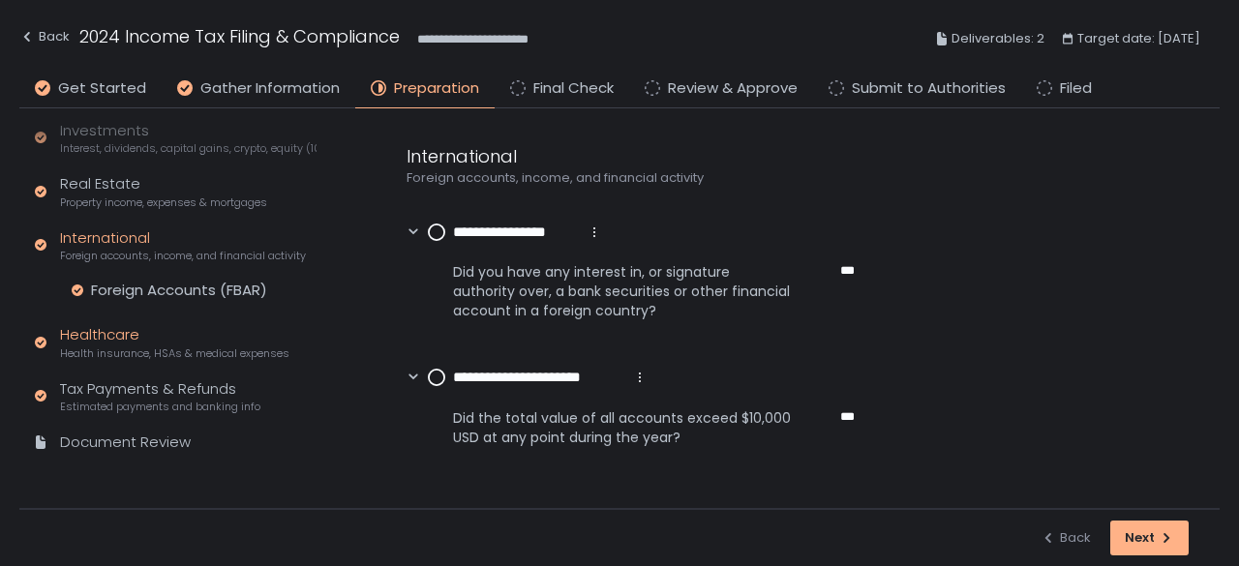
click at [168, 357] on span "Health insurance, HSAs & medical expenses" at bounding box center [174, 353] width 229 height 15
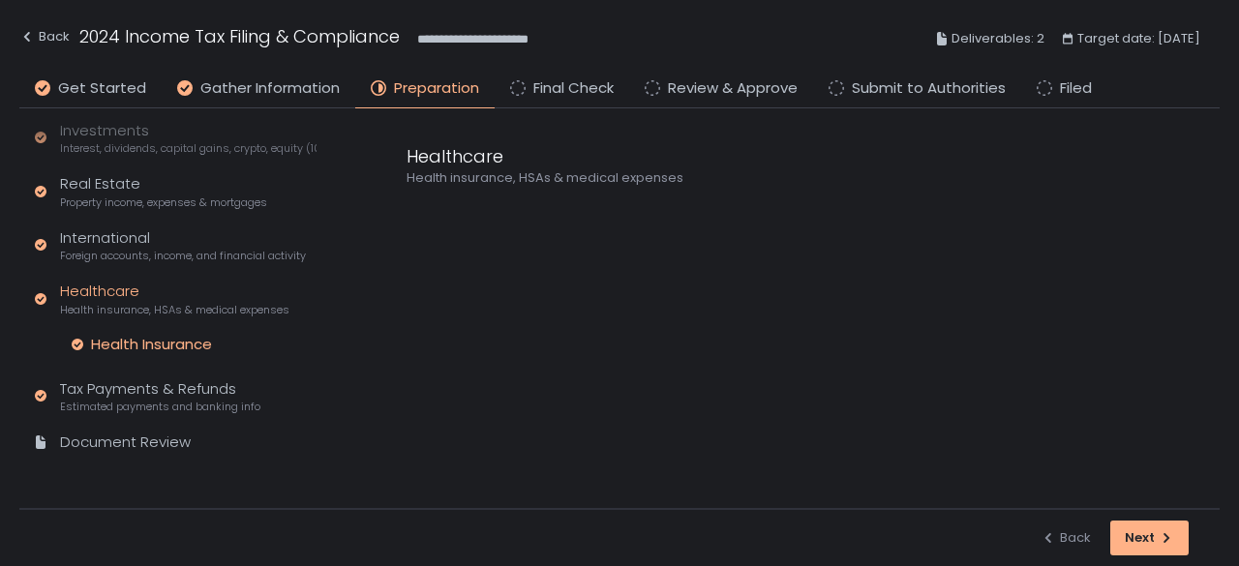
click at [188, 341] on div "Health Insurance" at bounding box center [151, 344] width 121 height 19
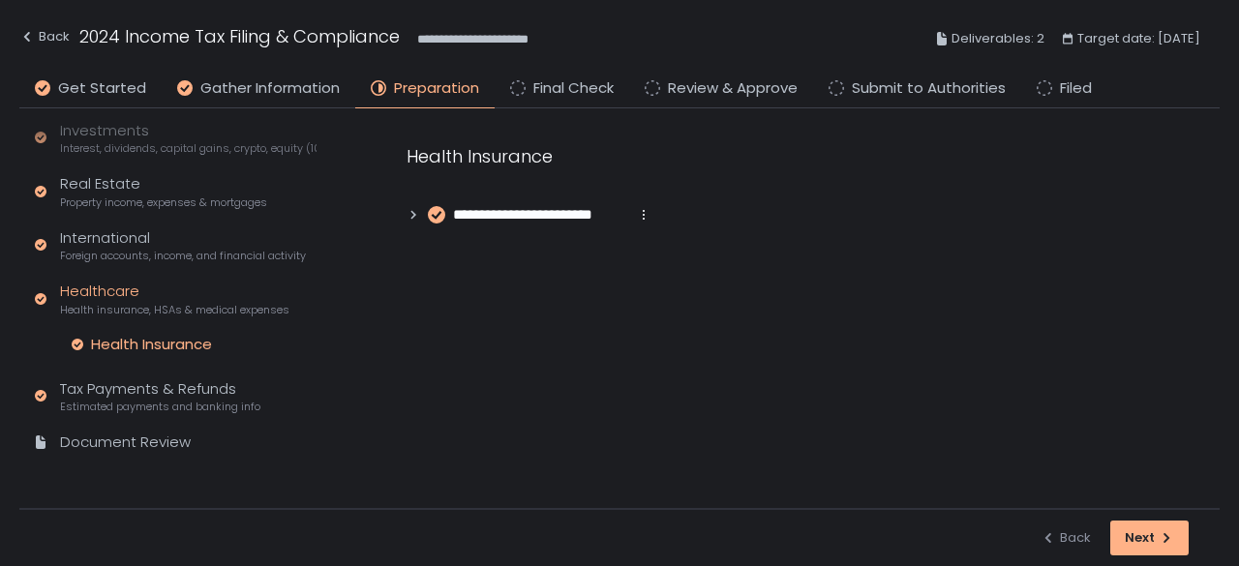
click at [410, 217] on icon at bounding box center [413, 215] width 14 height 14
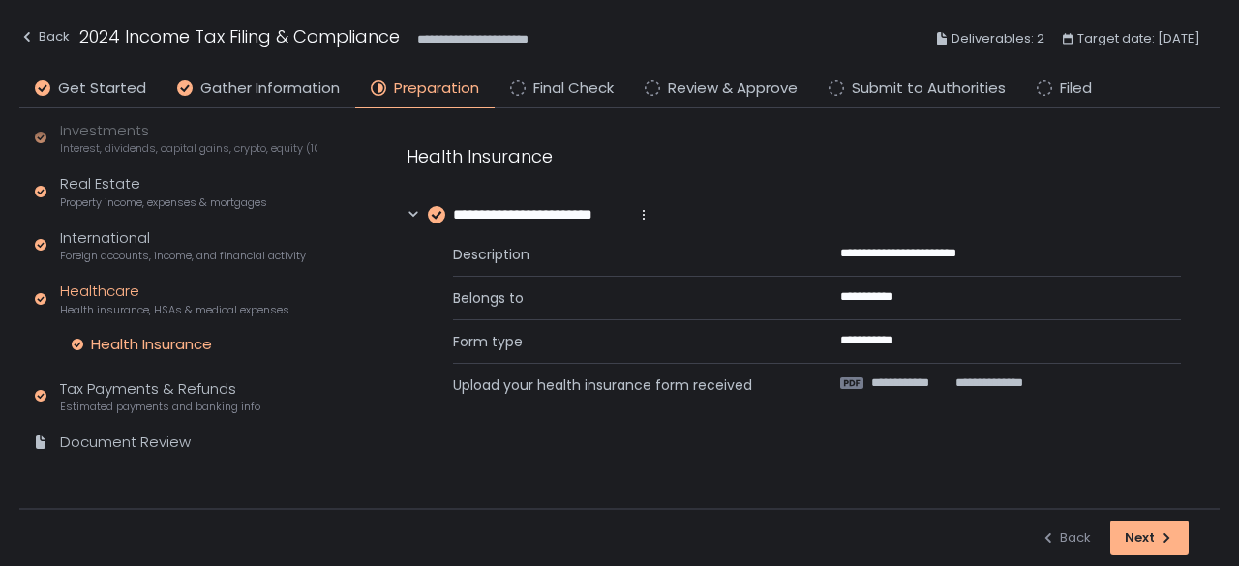
click at [410, 217] on icon at bounding box center [413, 215] width 14 height 14
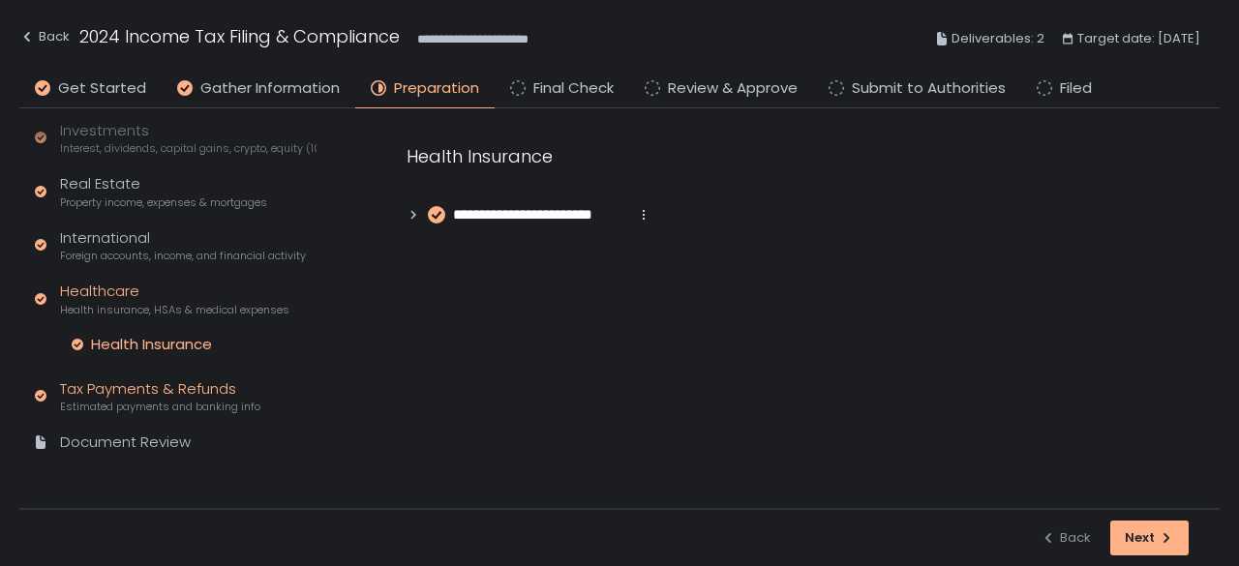
click at [156, 402] on span "Estimated payments and banking info" at bounding box center [160, 407] width 200 height 15
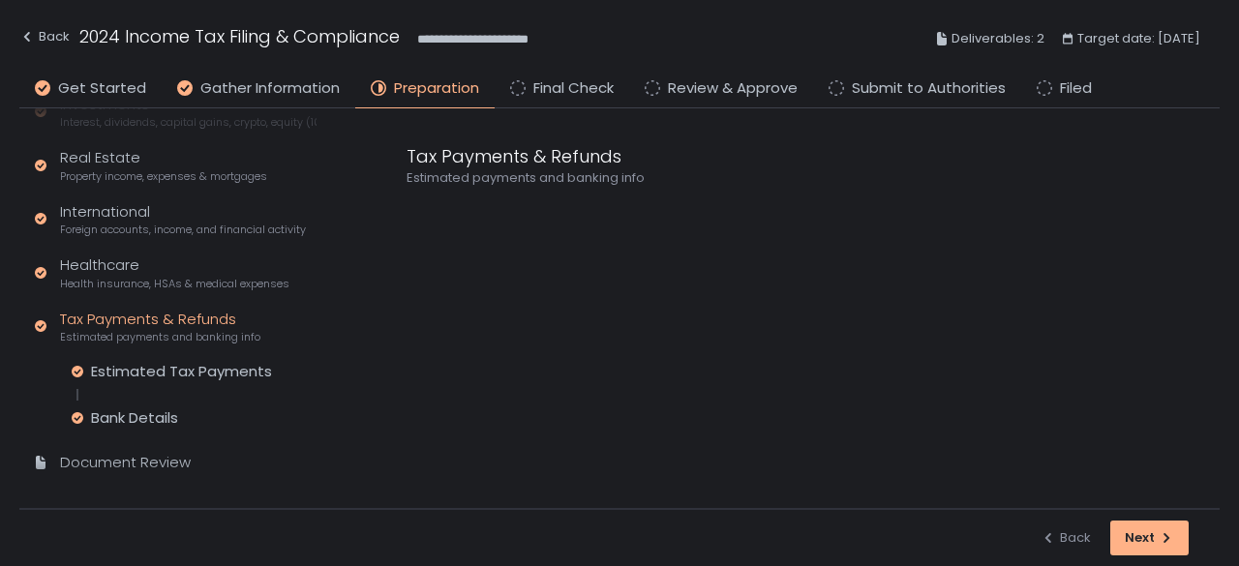
scroll to position [346, 0]
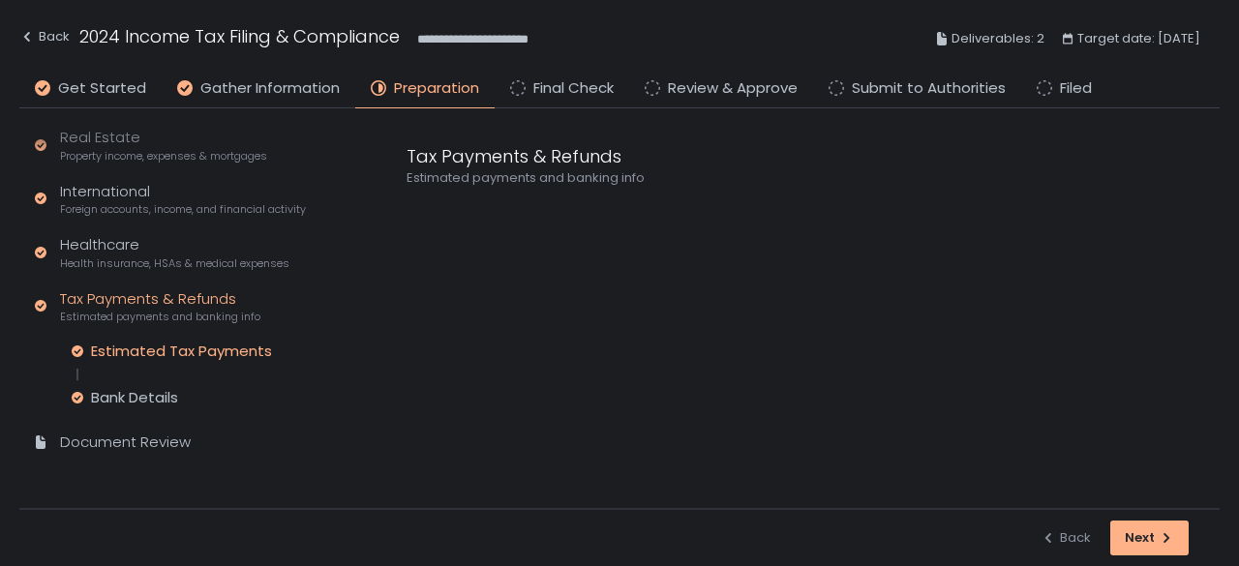
click at [203, 344] on div "Estimated Tax Payments" at bounding box center [181, 351] width 181 height 19
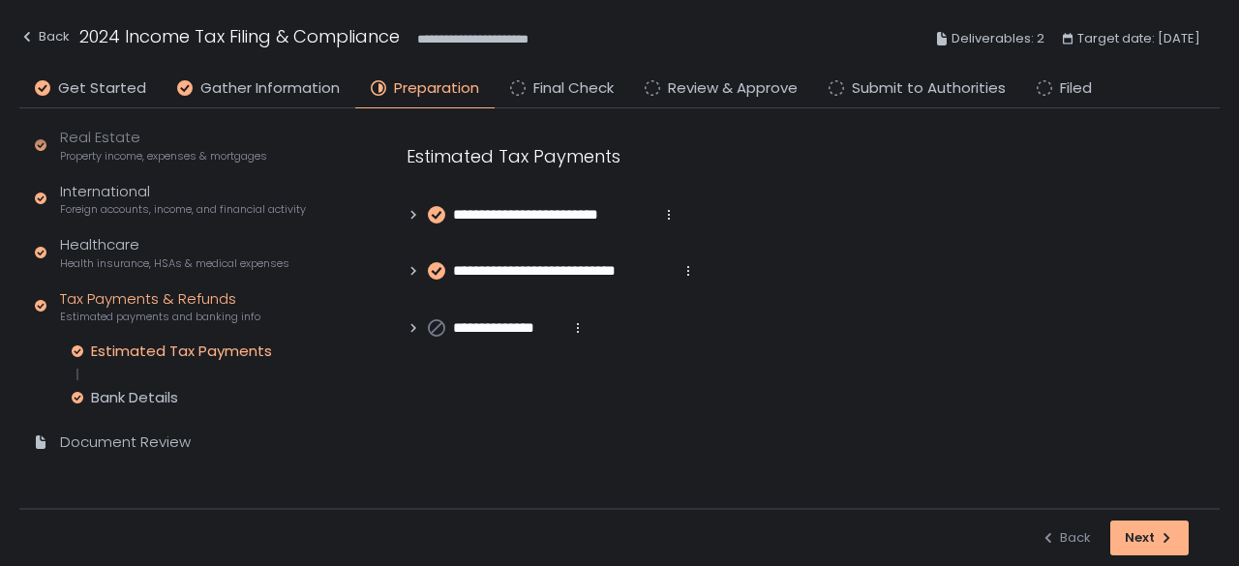
click at [400, 216] on div "**********" at bounding box center [794, 241] width 852 height 266
click at [407, 216] on icon at bounding box center [413, 215] width 14 height 14
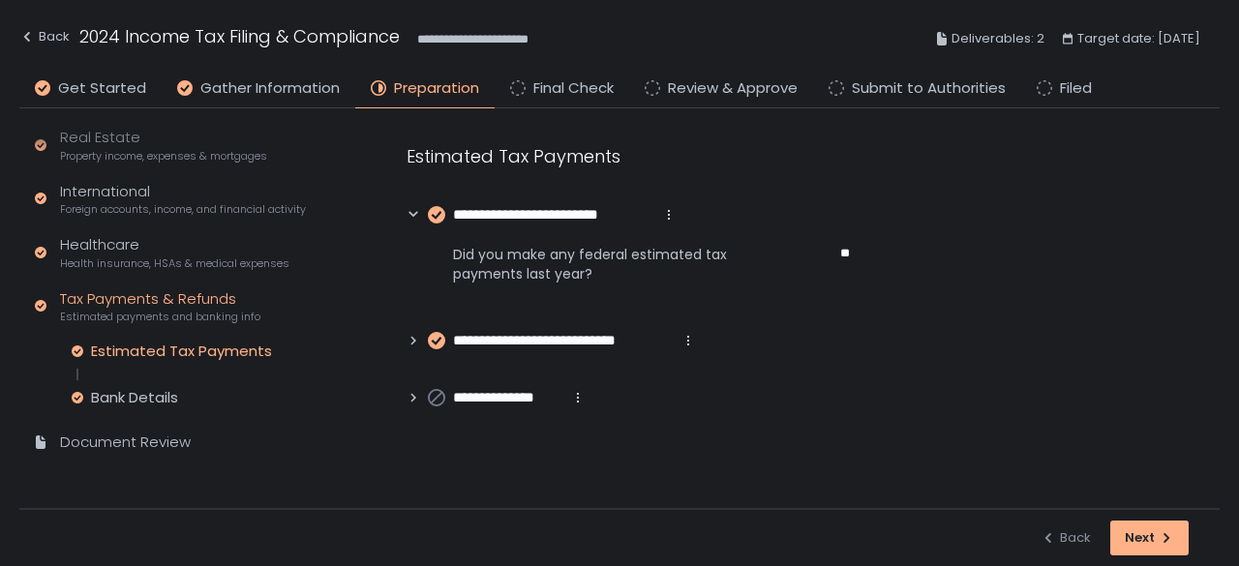
click at [407, 216] on icon at bounding box center [413, 215] width 14 height 14
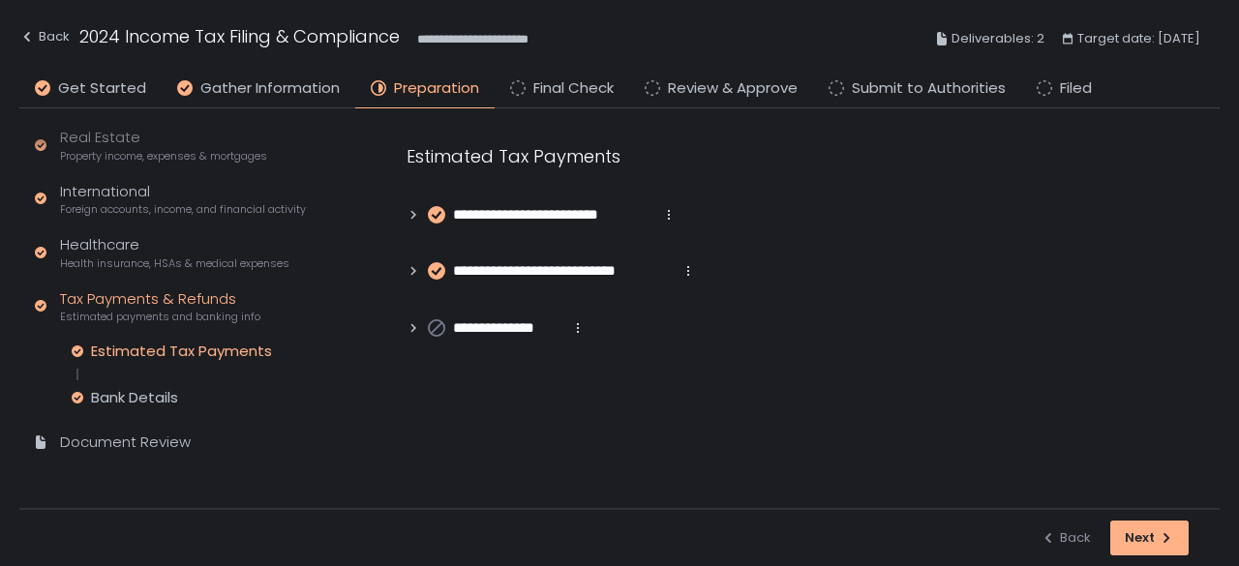
click at [408, 270] on icon at bounding box center [413, 271] width 14 height 14
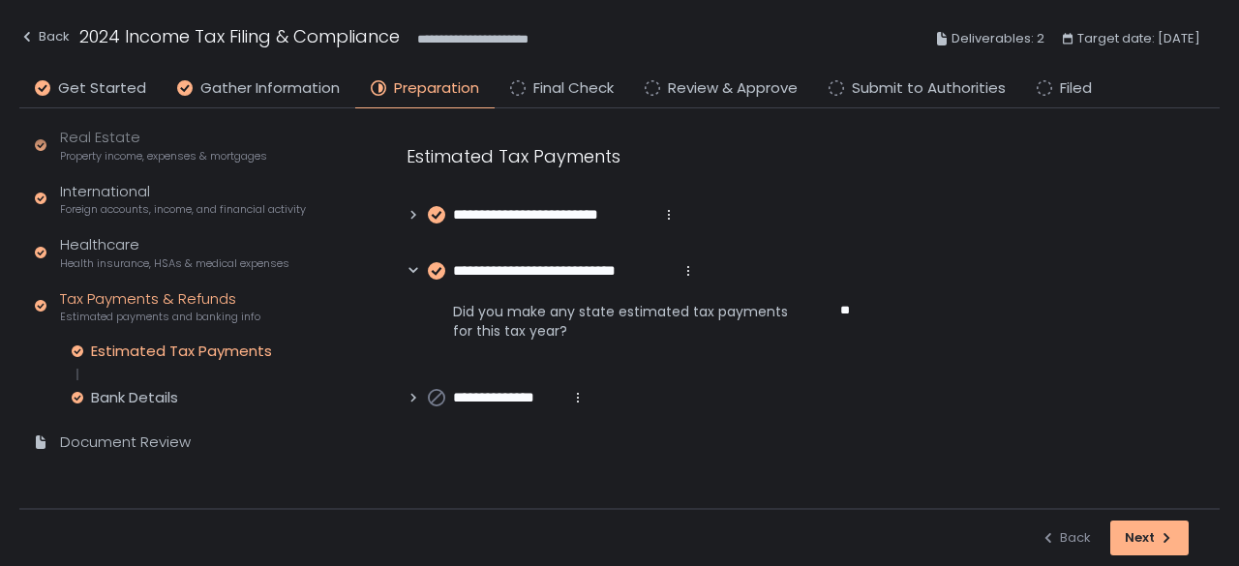
click at [408, 270] on icon at bounding box center [413, 271] width 14 height 14
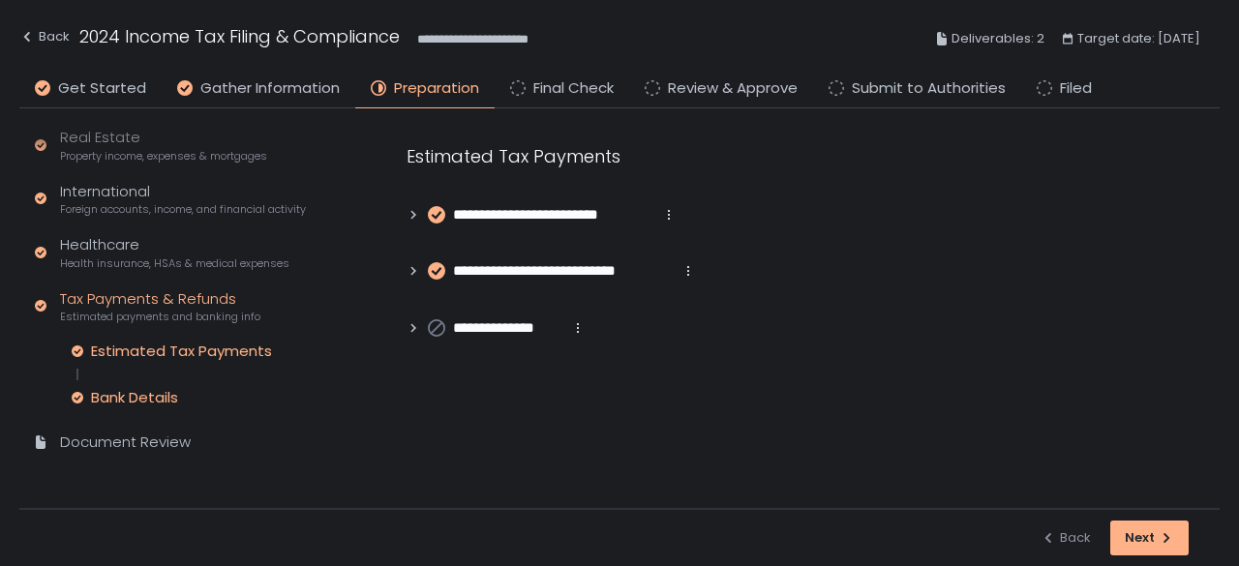
click at [135, 390] on div "Bank Details" at bounding box center [134, 397] width 87 height 19
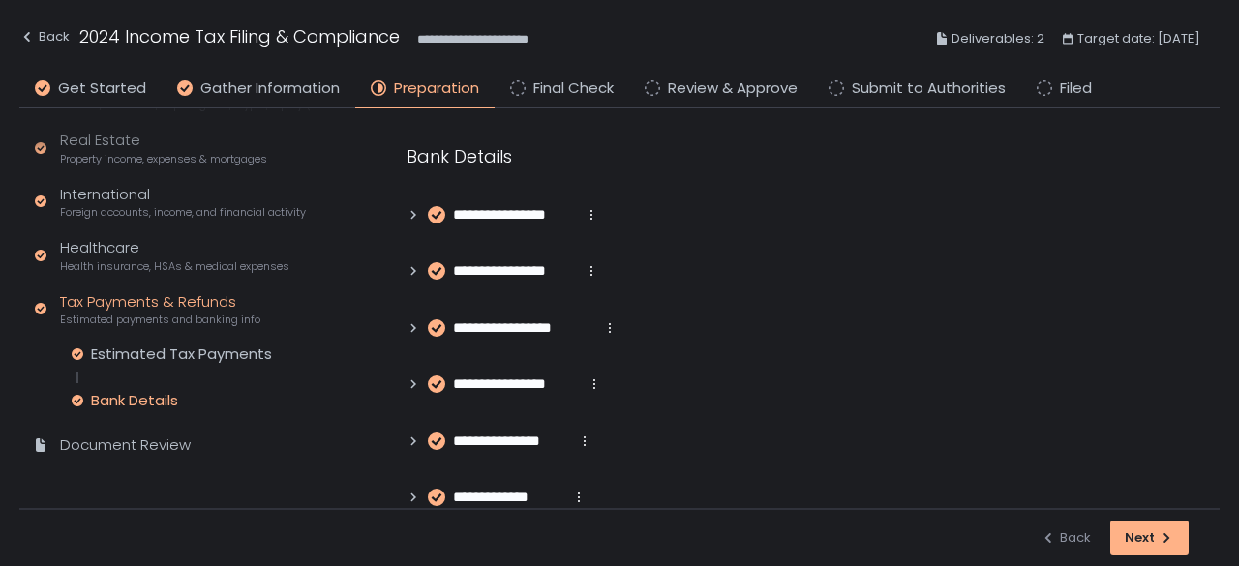
scroll to position [346, 0]
click at [122, 202] on span "Foreign accounts, income, and financial activity" at bounding box center [183, 209] width 246 height 15
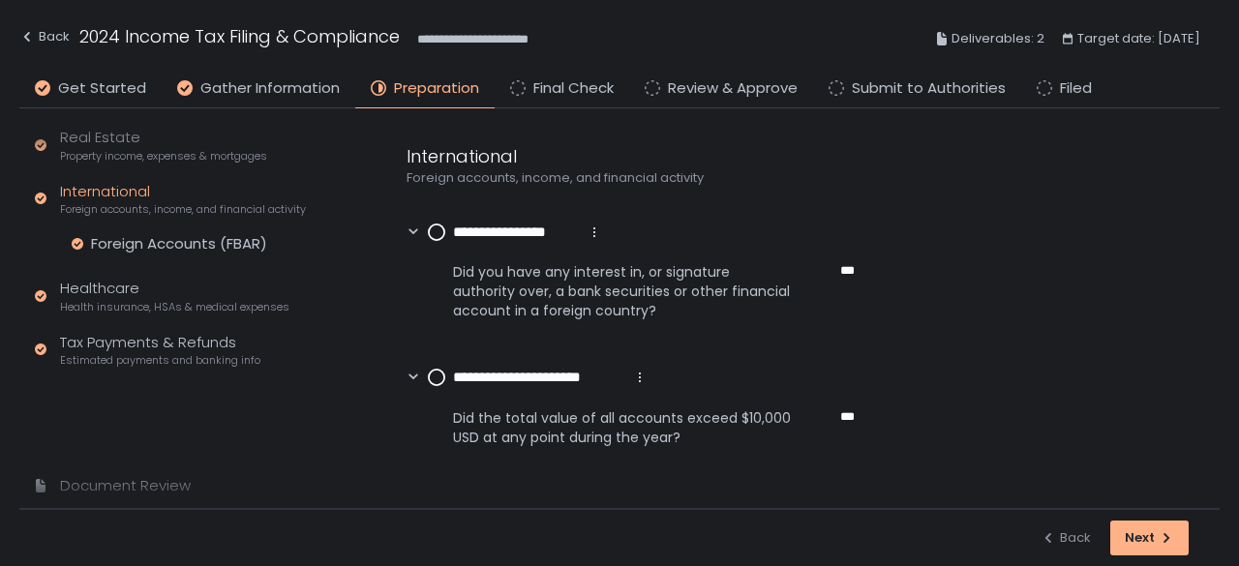
scroll to position [299, 0]
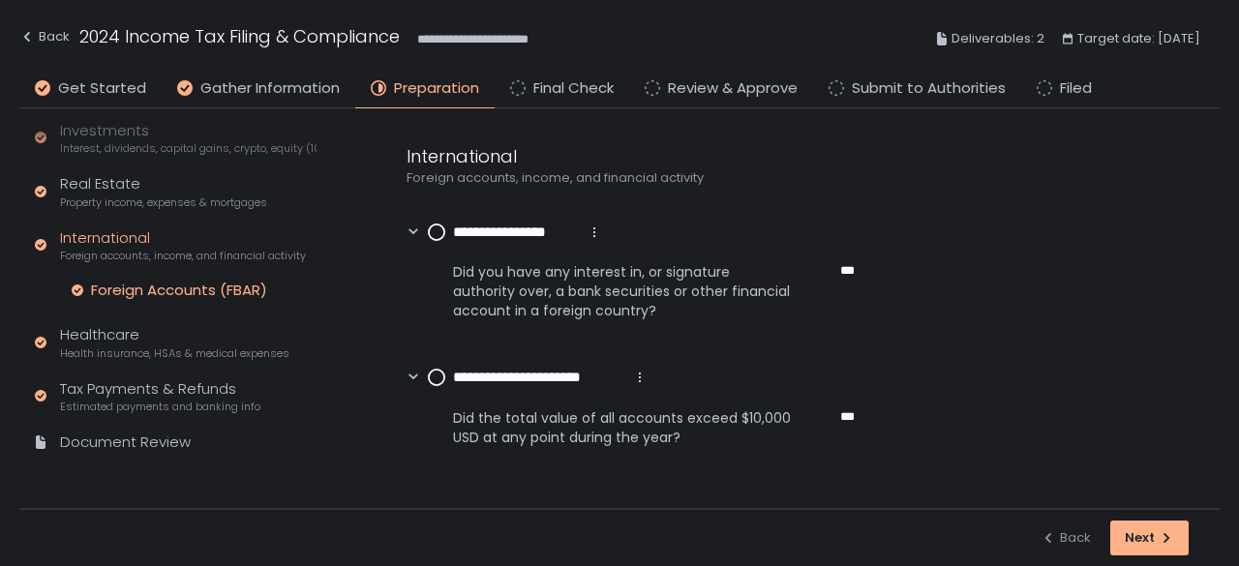
click at [172, 292] on div "Foreign Accounts (FBAR)" at bounding box center [179, 290] width 176 height 19
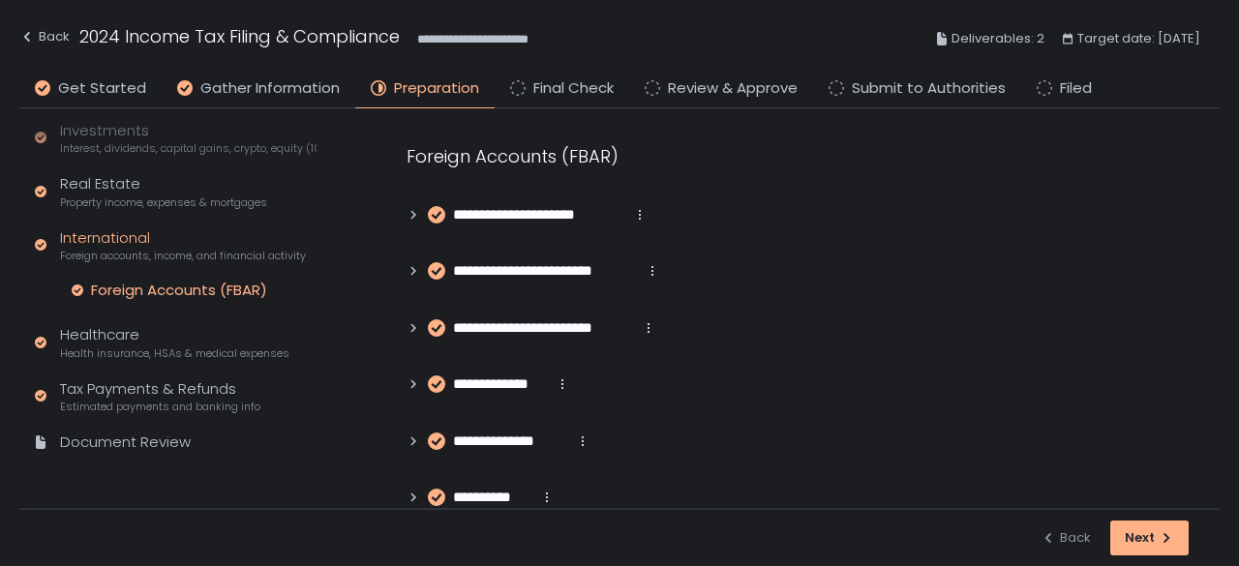
click at [410, 214] on icon at bounding box center [413, 215] width 14 height 14
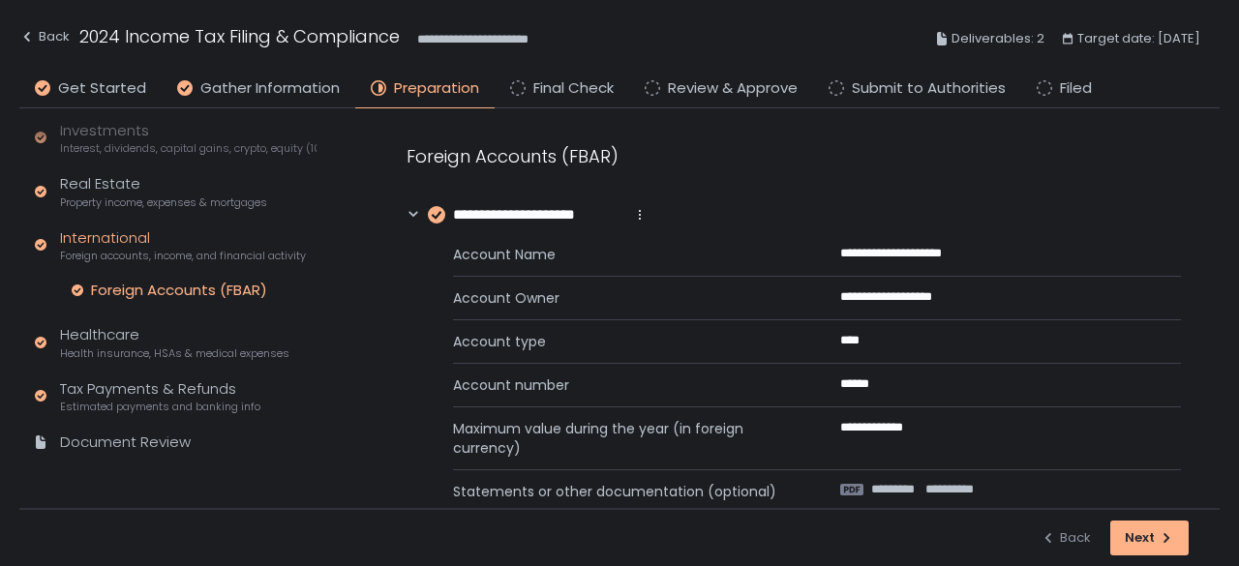
click at [410, 214] on icon at bounding box center [413, 215] width 14 height 14
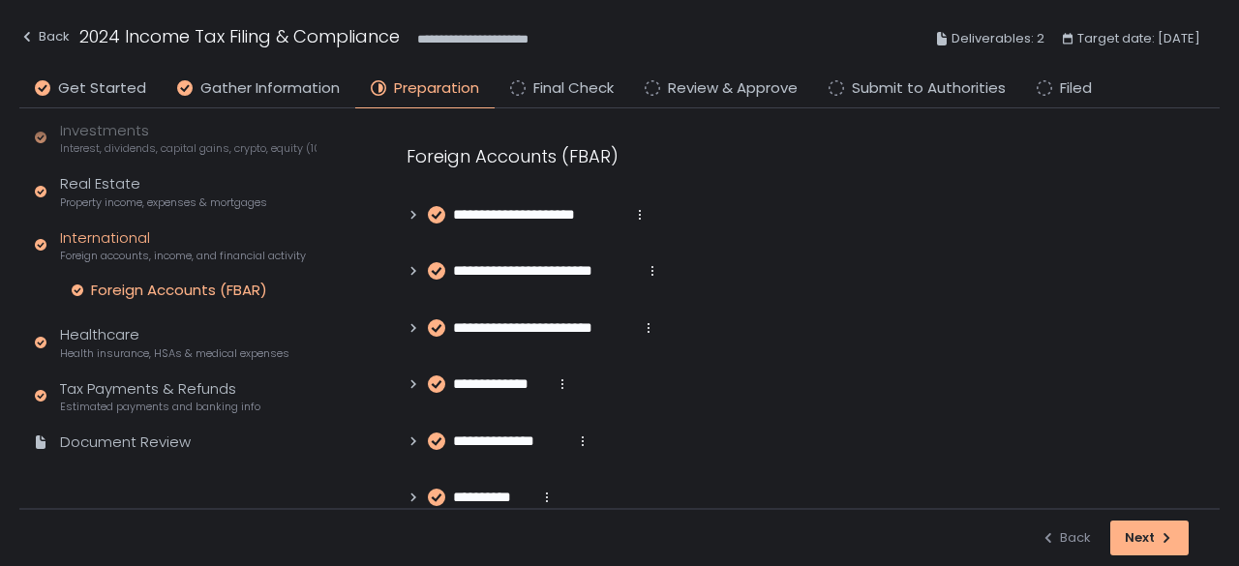
click at [410, 214] on icon at bounding box center [413, 215] width 14 height 14
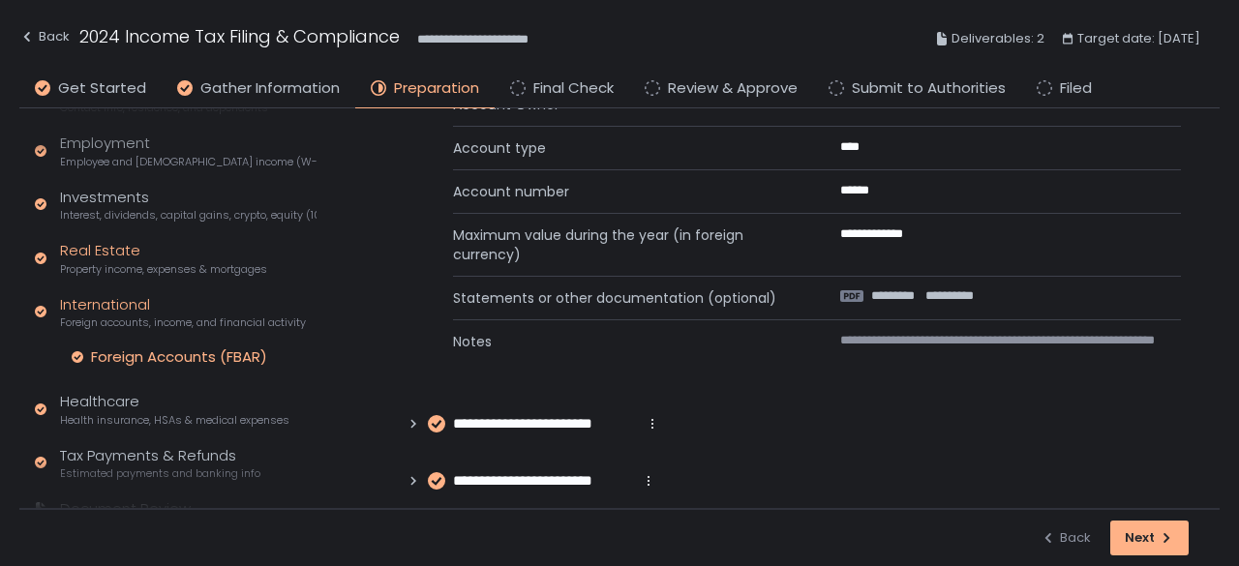
scroll to position [202, 0]
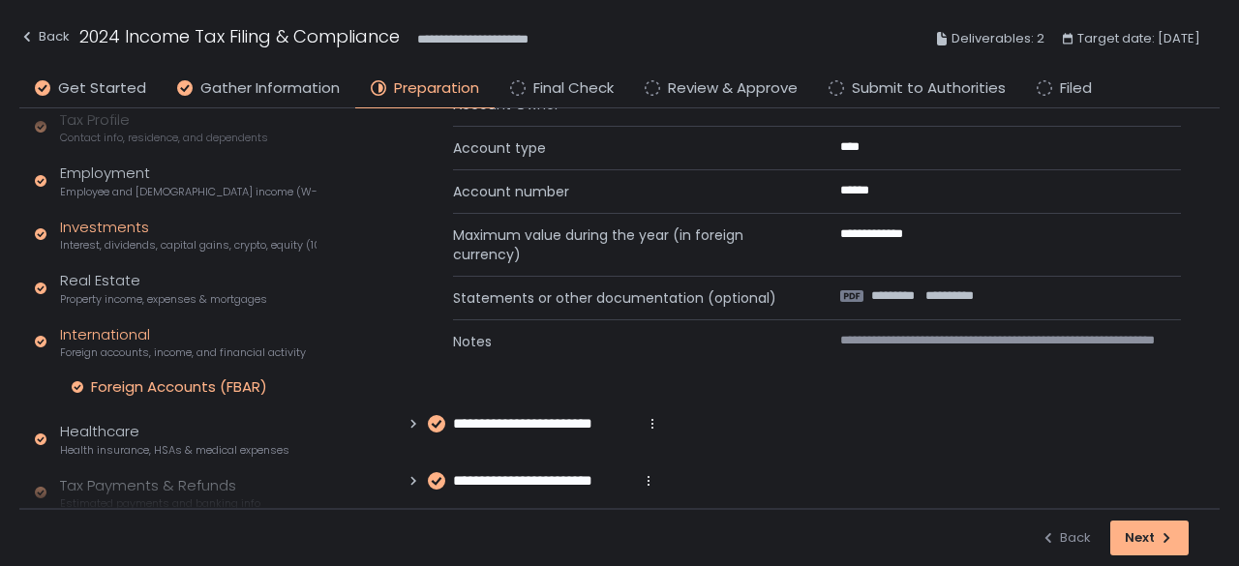
click at [96, 228] on div "Investments Interest, dividends, capital gains, crypto, equity (1099s, K-1s)" at bounding box center [188, 235] width 256 height 37
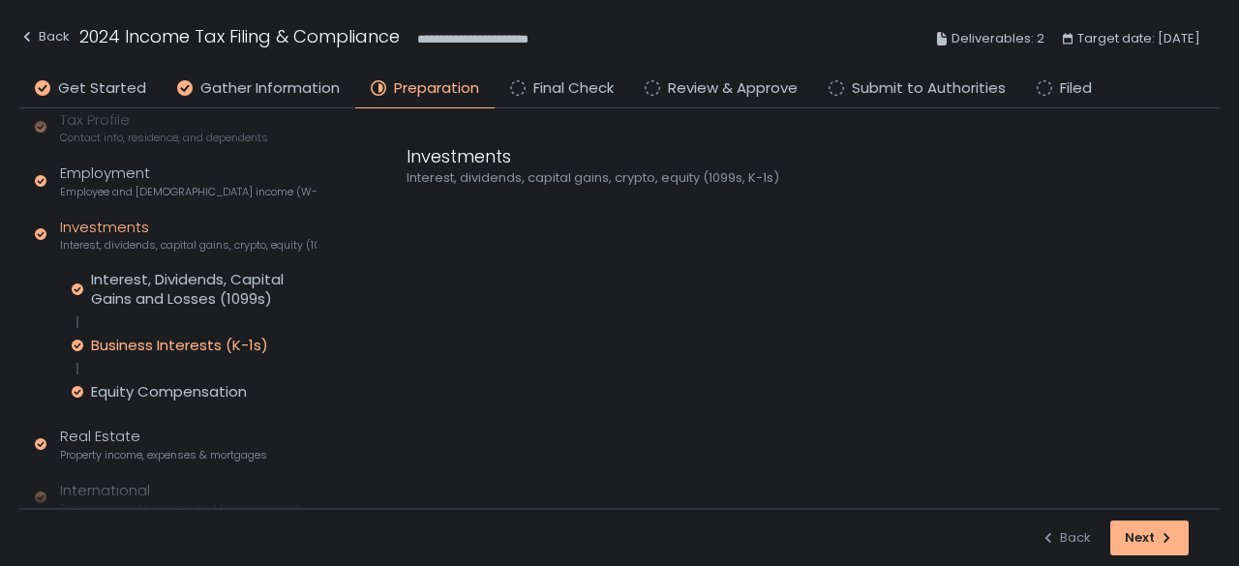
click at [143, 337] on div "Business Interests (K-1s)" at bounding box center [179, 345] width 177 height 19
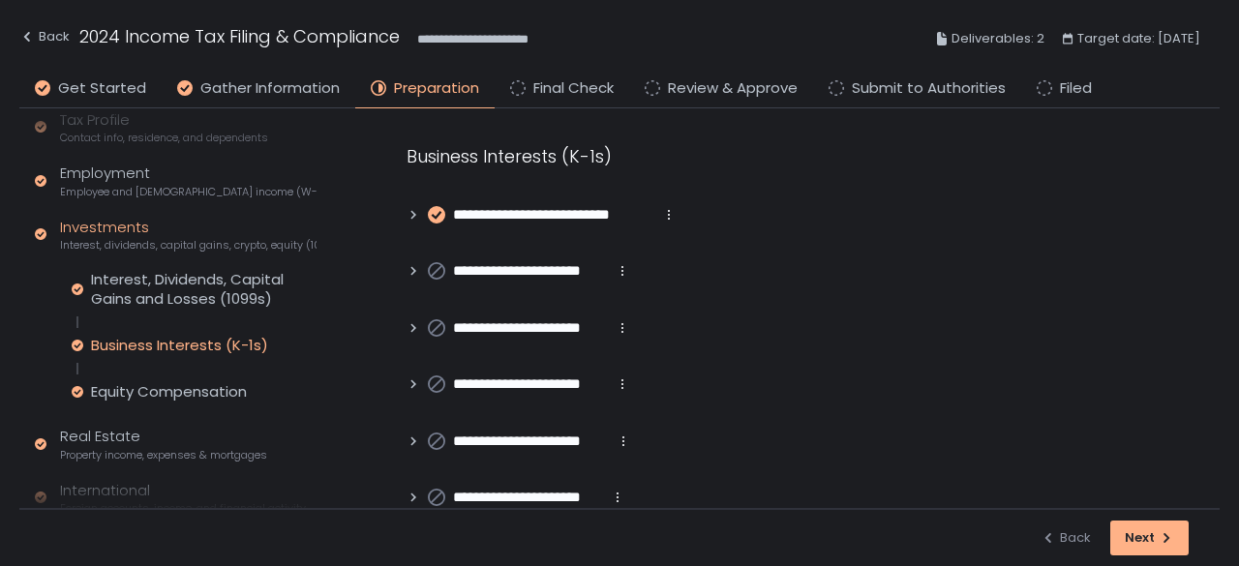
click at [408, 214] on icon at bounding box center [413, 215] width 14 height 14
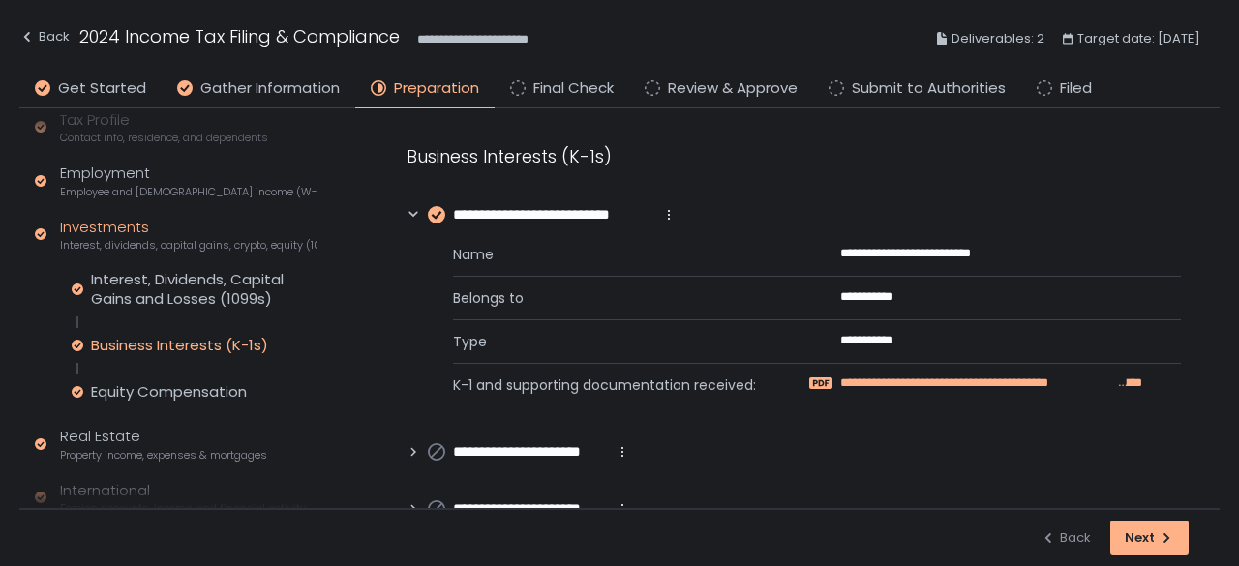
click at [941, 381] on span "**********" at bounding box center [978, 383] width 277 height 17
